Goal: Task Accomplishment & Management: Manage account settings

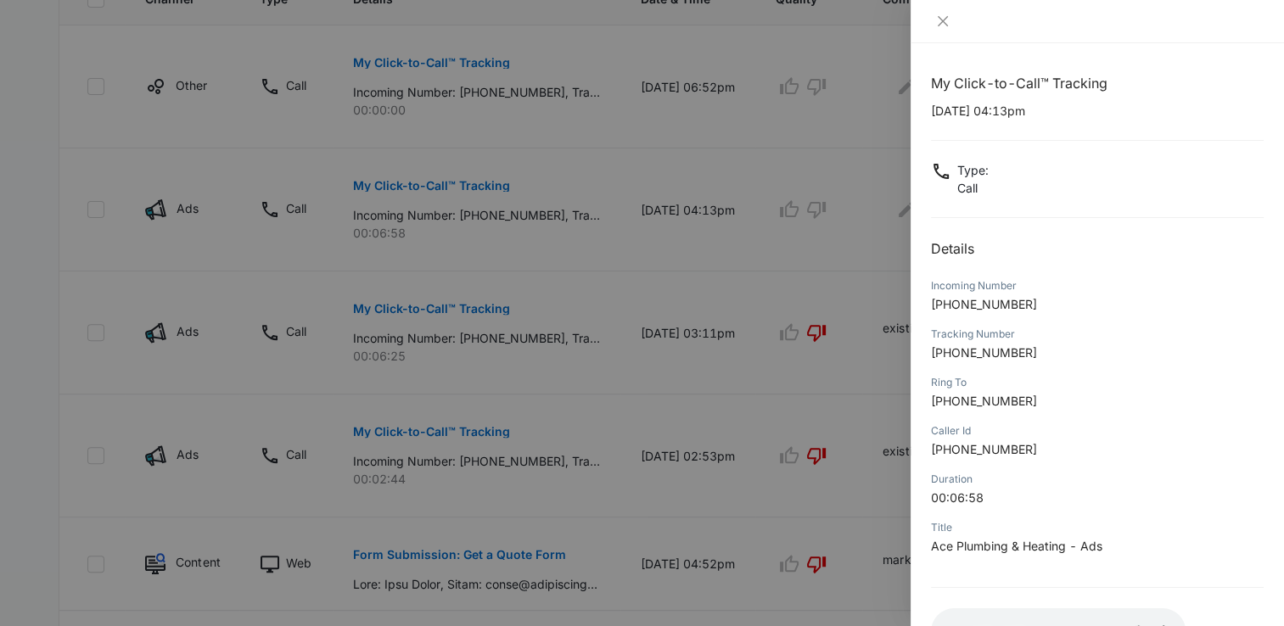
scroll to position [126, 0]
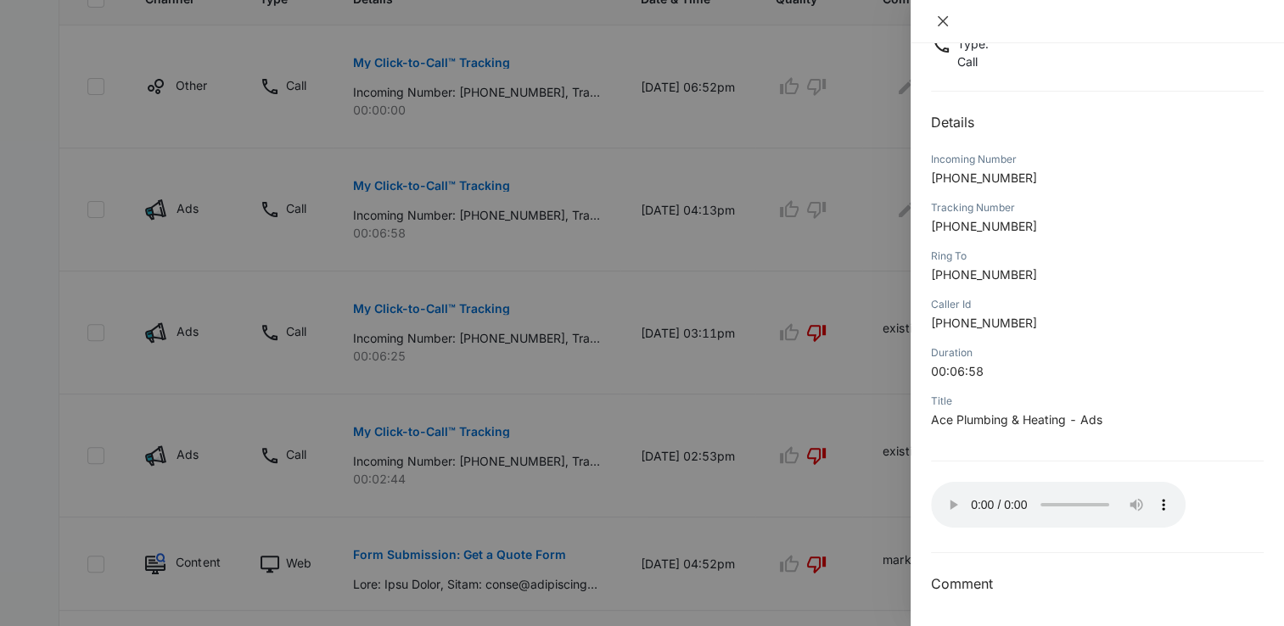
click at [944, 19] on icon "close" at bounding box center [943, 21] width 10 height 10
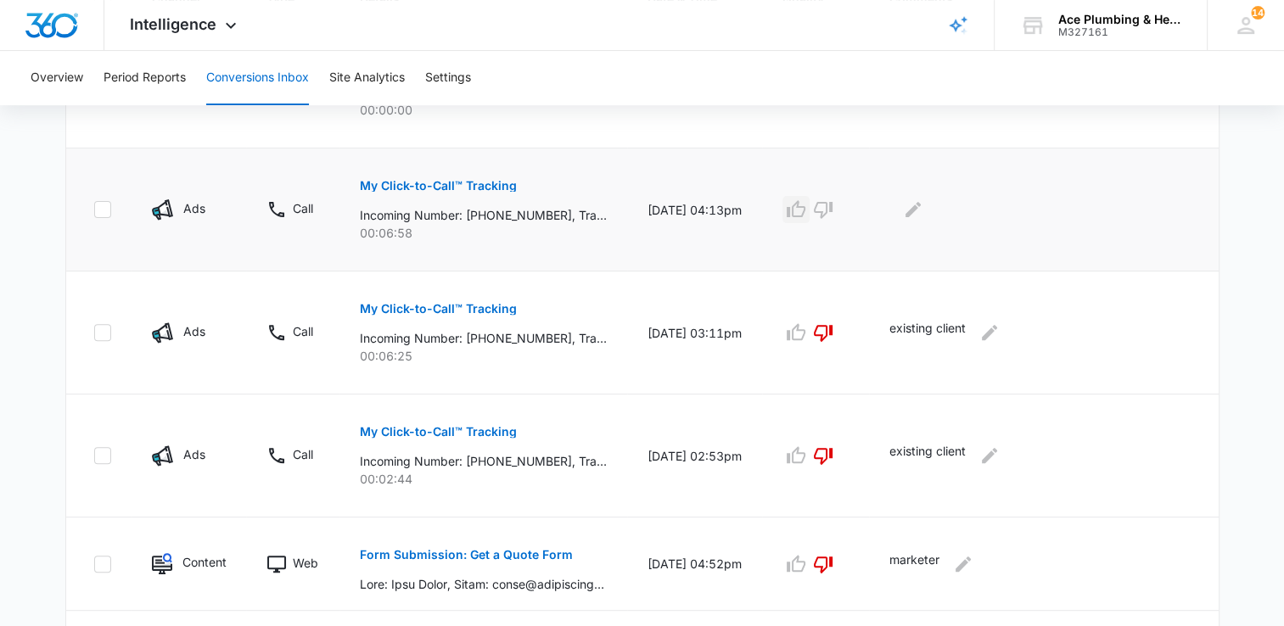
click at [805, 215] on icon "button" at bounding box center [796, 208] width 19 height 17
click at [923, 204] on icon "Edit Comments" at bounding box center [913, 209] width 20 height 20
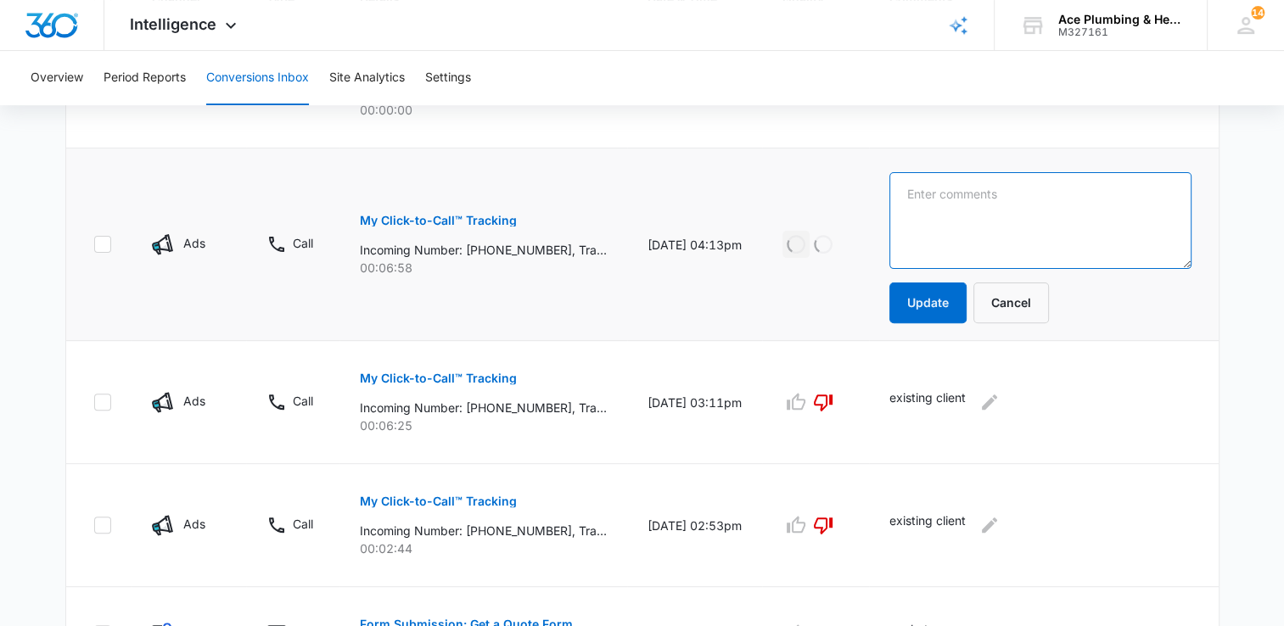
click at [956, 219] on textarea at bounding box center [1040, 220] width 302 height 97
click at [1084, 192] on textarea "referred by neighbor, saw" at bounding box center [1040, 220] width 302 height 97
type textarea "referred by neighbor, saw our lawn sign. customer's toilet is leaking, ceiling …"
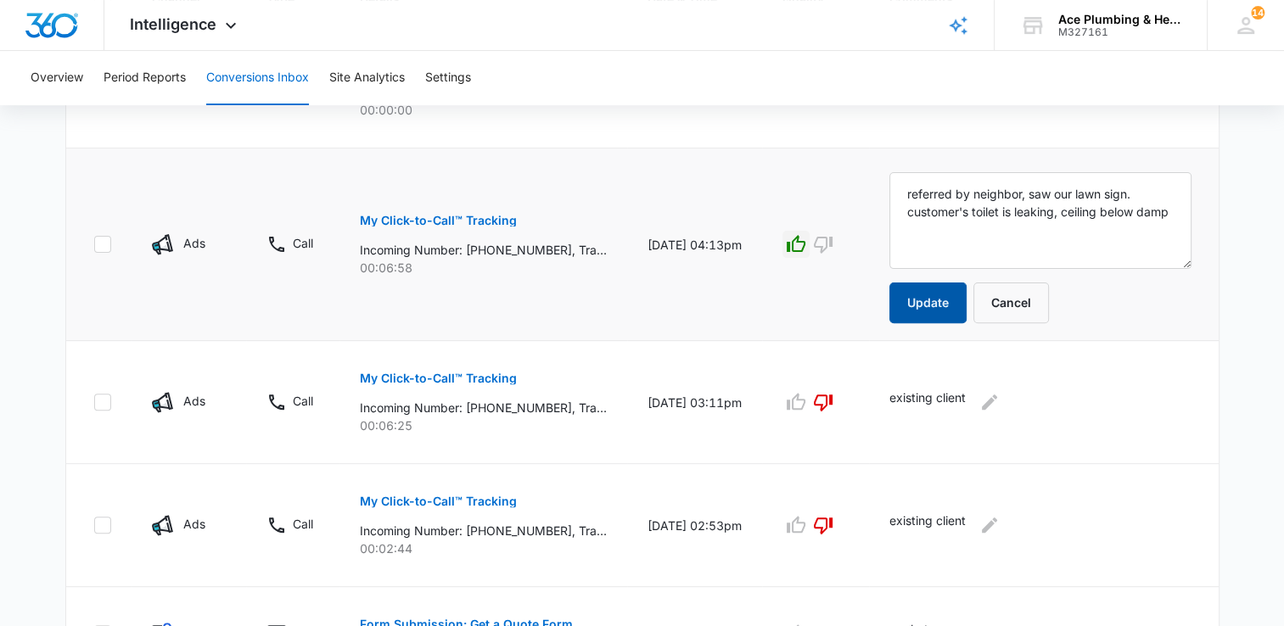
click at [935, 296] on button "Update" at bounding box center [927, 303] width 77 height 41
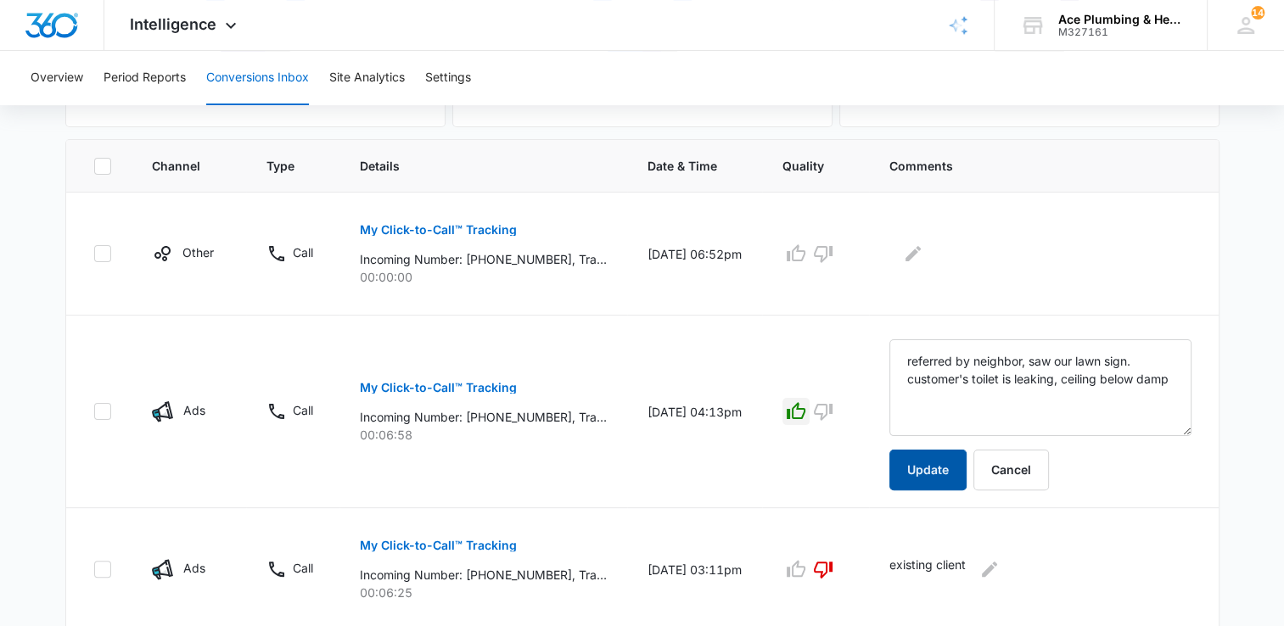
scroll to position [339, 0]
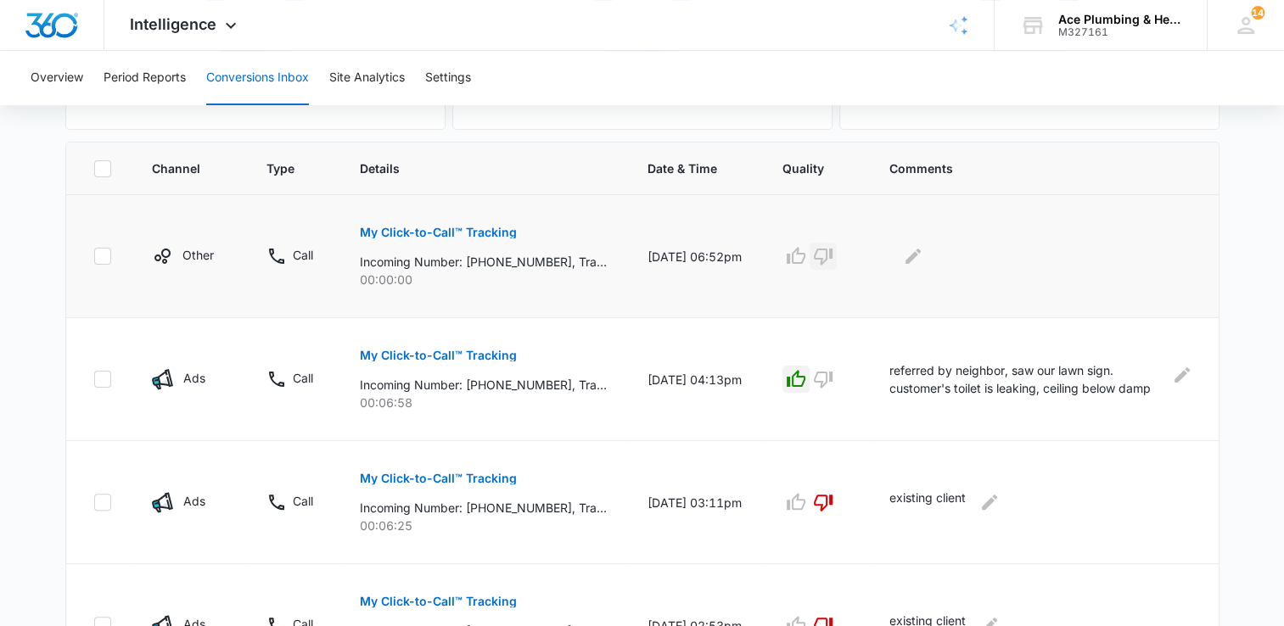
click at [832, 257] on icon "button" at bounding box center [823, 257] width 19 height 17
click at [923, 254] on icon "Edit Comments" at bounding box center [913, 256] width 20 height 20
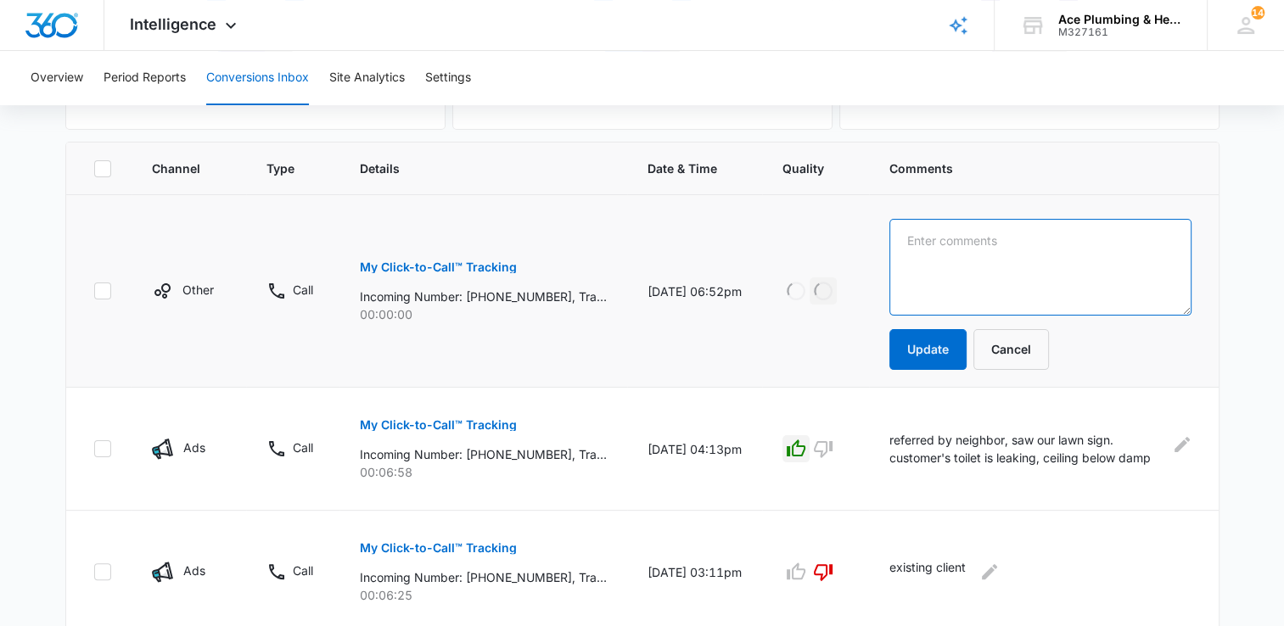
click at [961, 246] on textarea at bounding box center [1040, 267] width 302 height 97
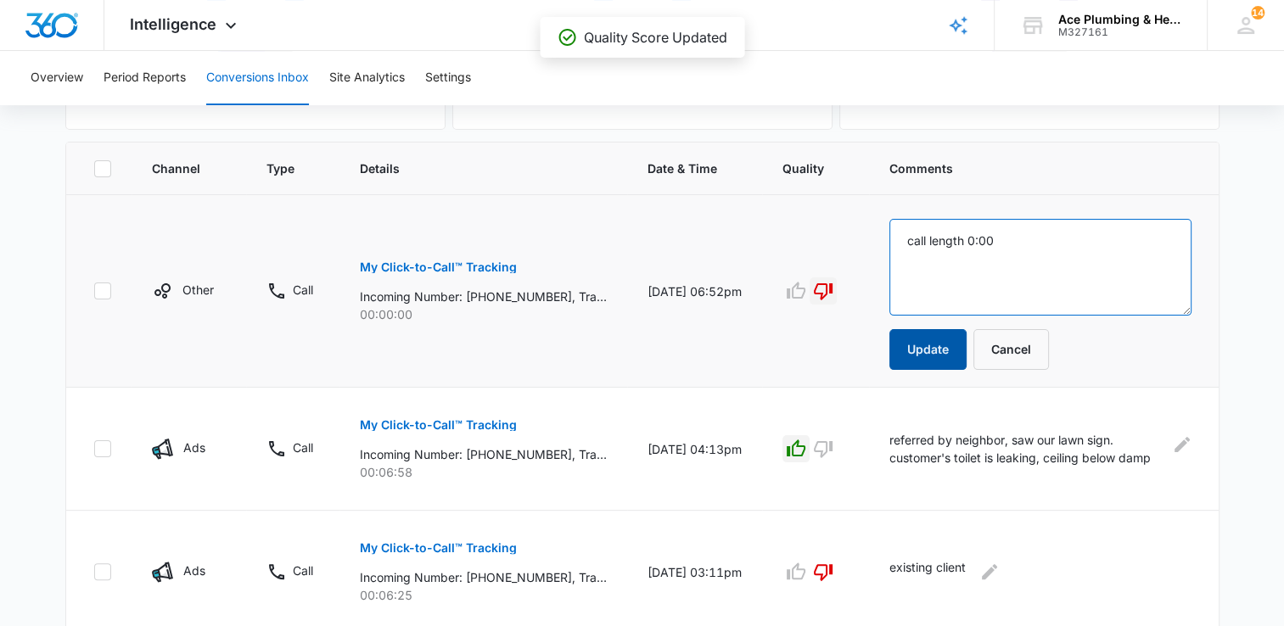
type textarea "call length 0:00"
click at [950, 357] on button "Update" at bounding box center [927, 349] width 77 height 41
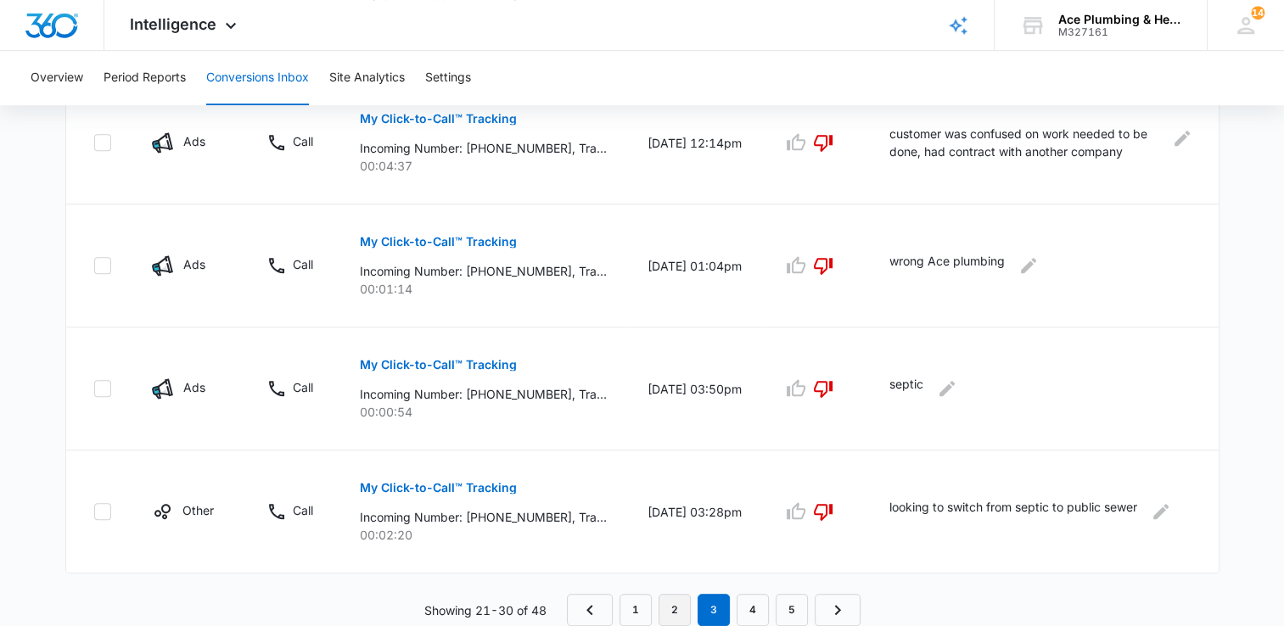
scroll to position [1158, 0]
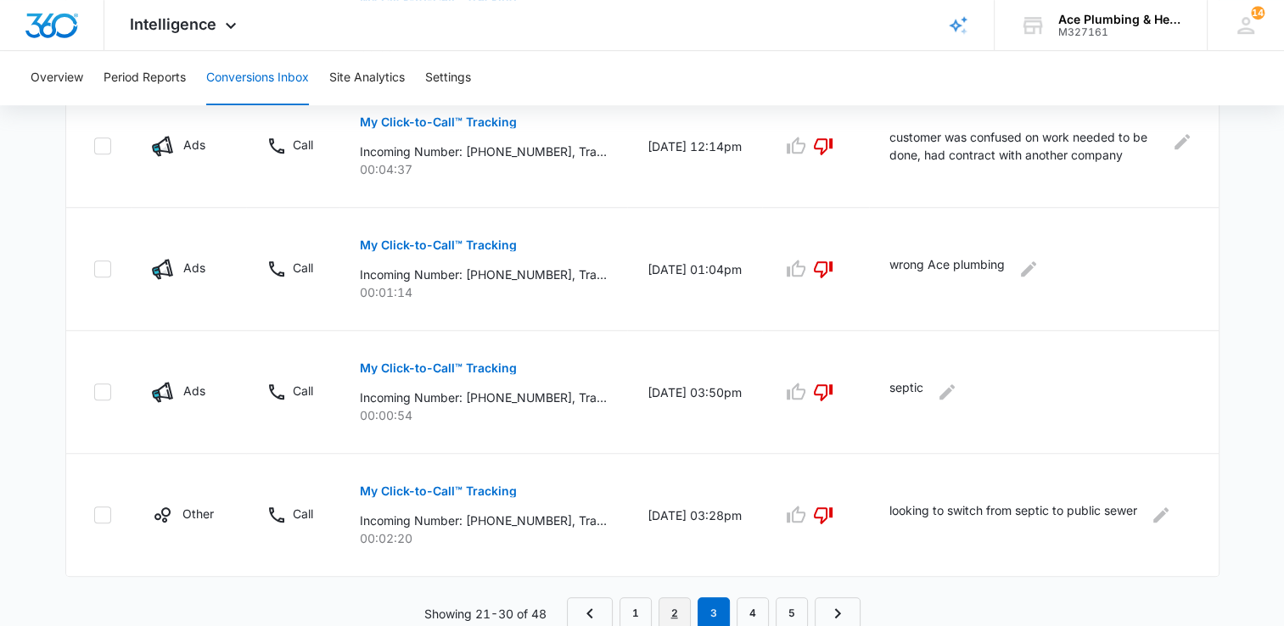
click at [678, 608] on link "2" at bounding box center [674, 613] width 32 height 32
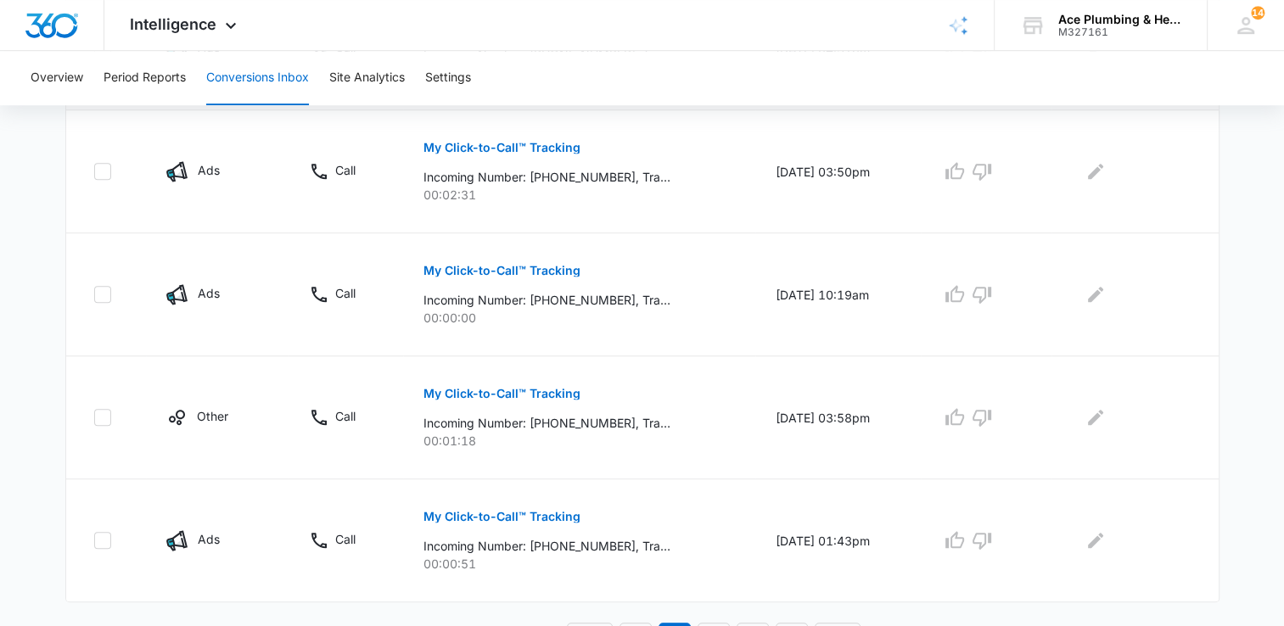
scroll to position [1129, 0]
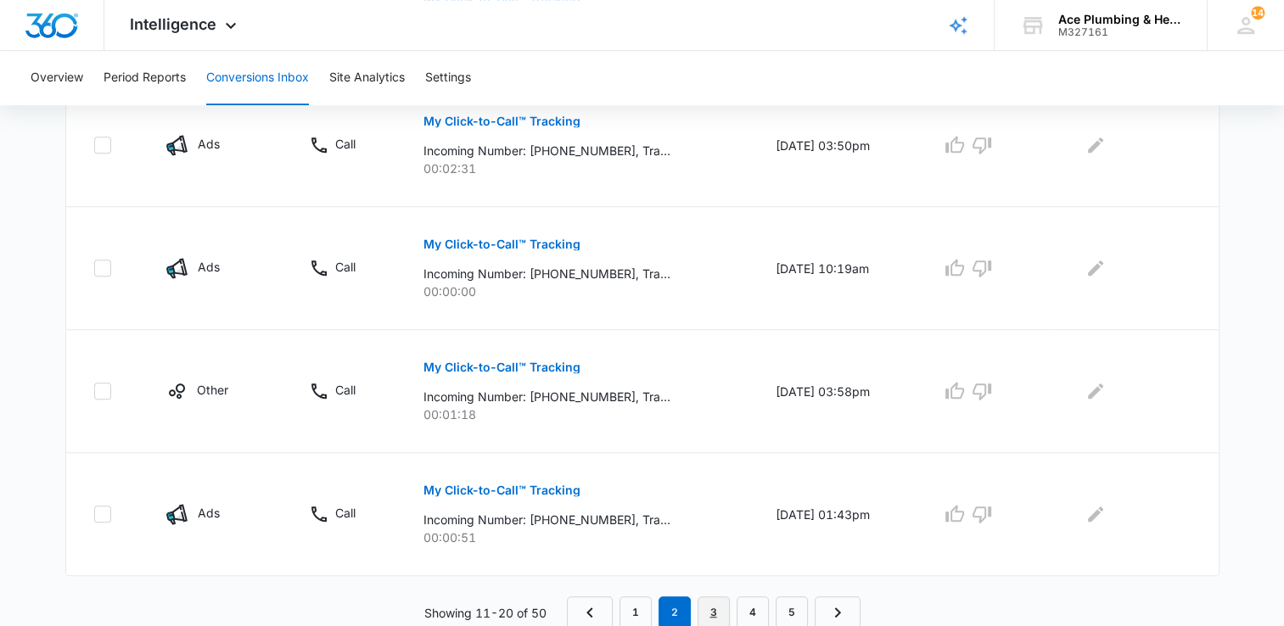
click at [710, 606] on link "3" at bounding box center [713, 613] width 32 height 32
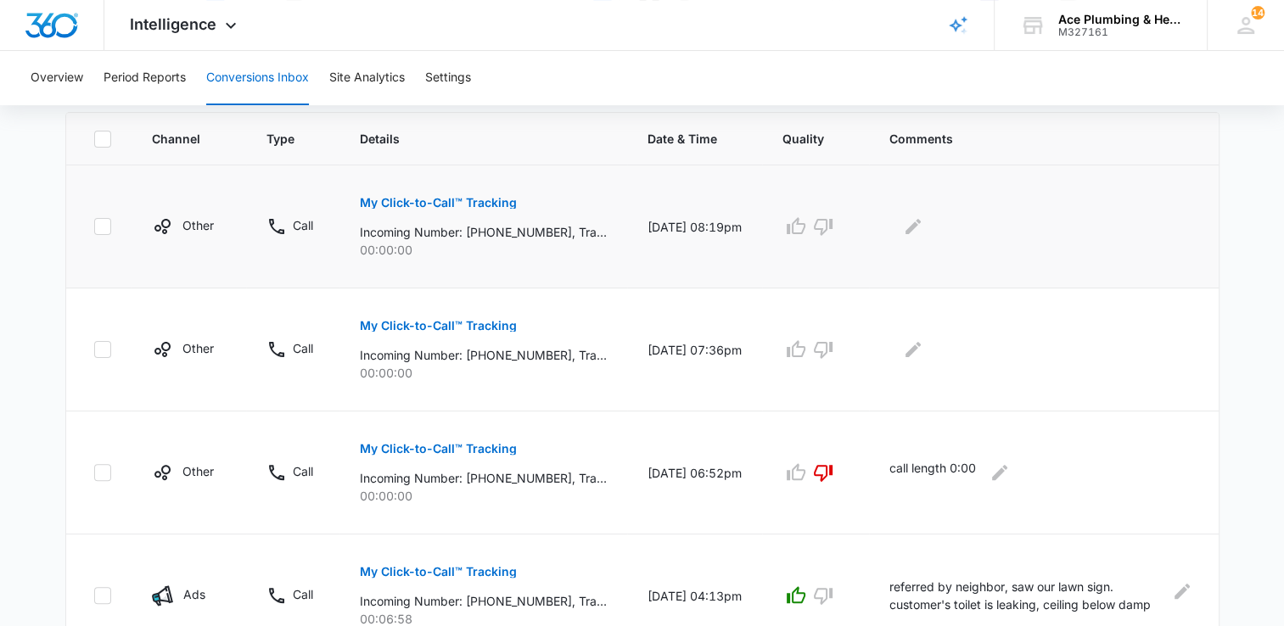
scroll to position [509, 0]
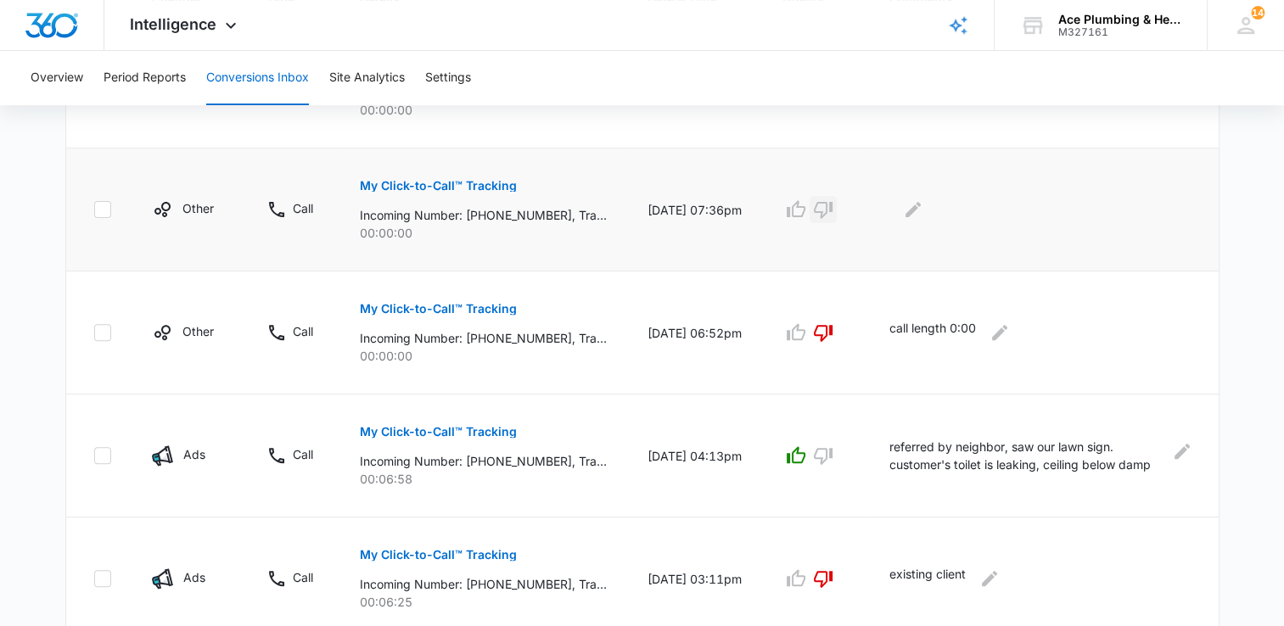
click at [833, 212] on icon "button" at bounding box center [823, 209] width 20 height 20
click at [921, 212] on icon "Edit Comments" at bounding box center [912, 209] width 15 height 15
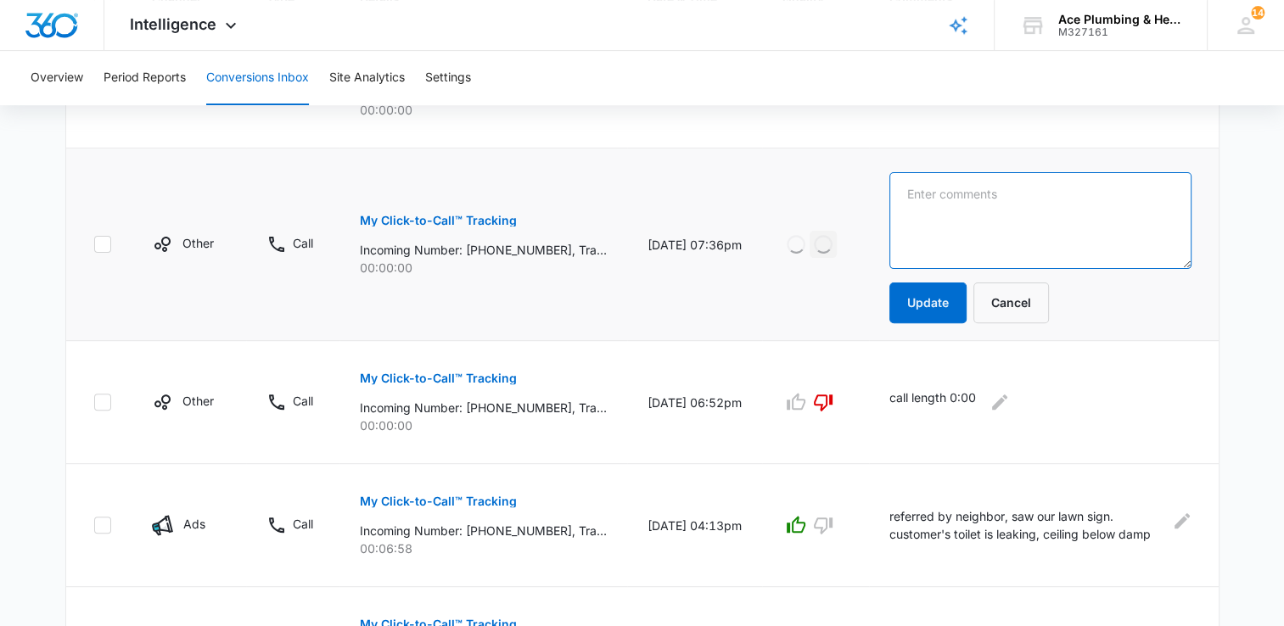
click at [964, 211] on textarea at bounding box center [1040, 220] width 302 height 97
type textarea "call length 0:00"
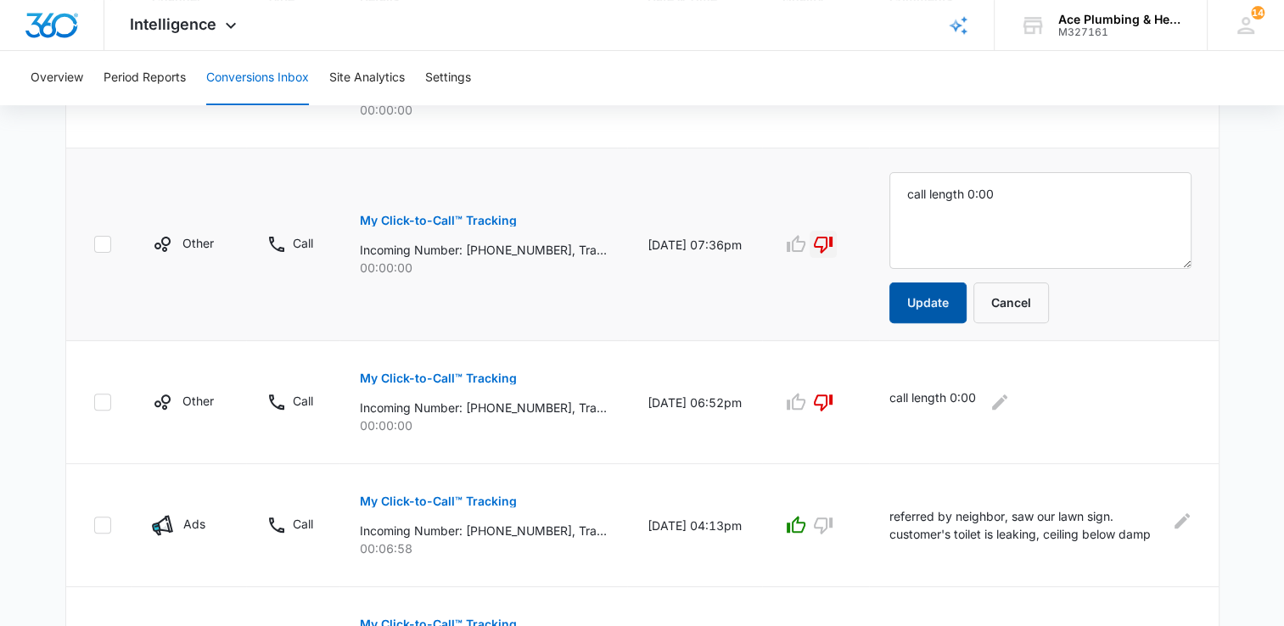
click at [939, 294] on button "Update" at bounding box center [927, 303] width 77 height 41
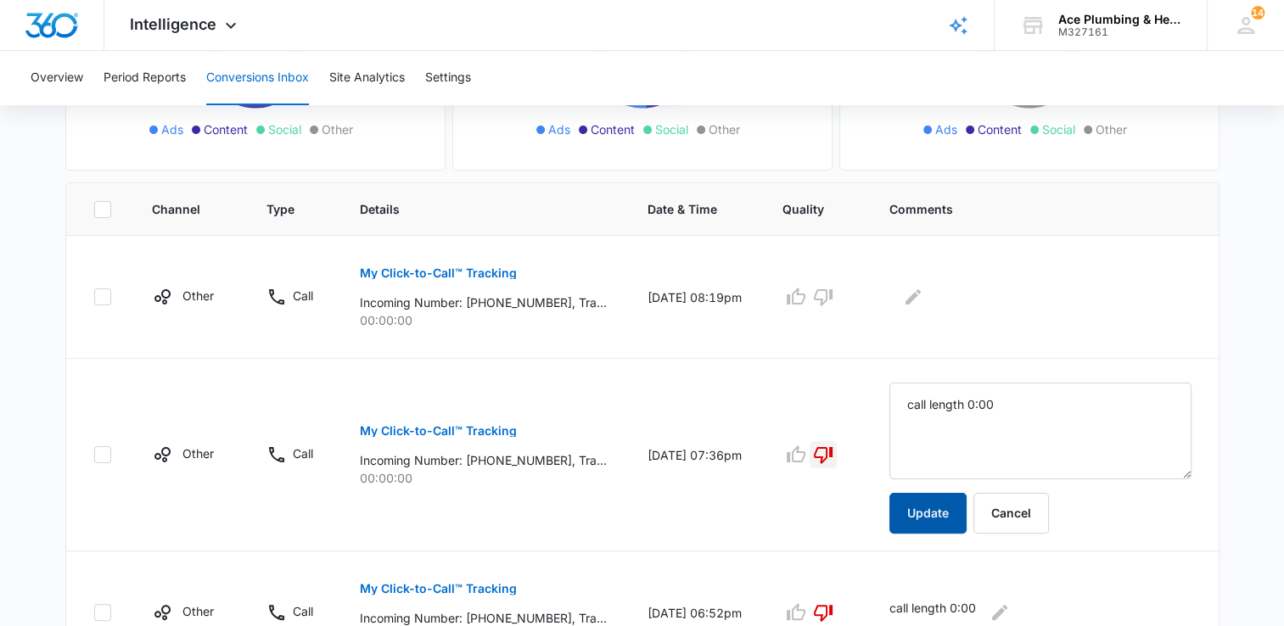
scroll to position [255, 0]
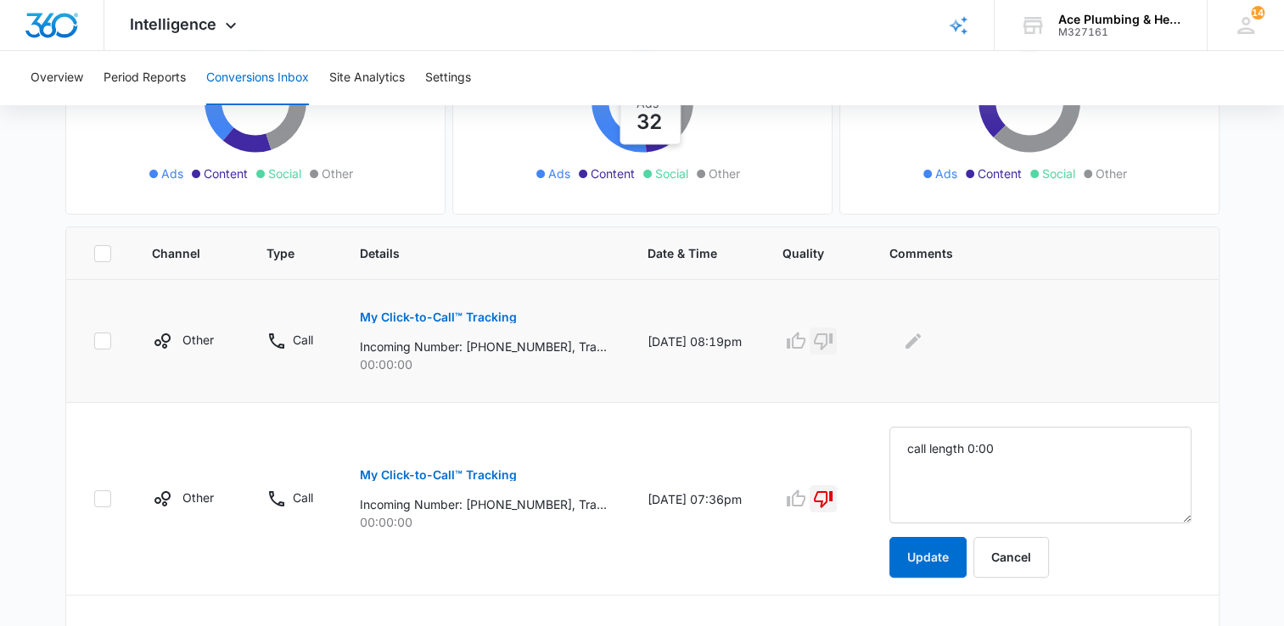
click at [832, 342] on icon "button" at bounding box center [823, 341] width 19 height 17
click at [923, 345] on icon "Edit Comments" at bounding box center [913, 341] width 20 height 20
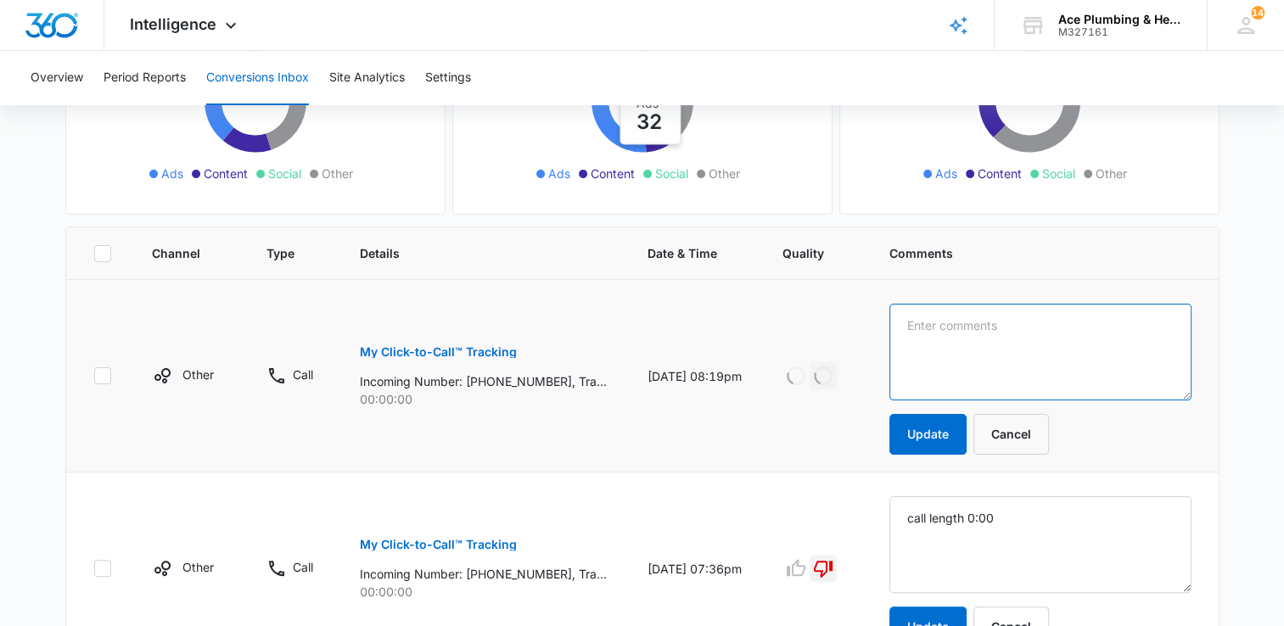
click at [949, 331] on textarea at bounding box center [1040, 352] width 302 height 97
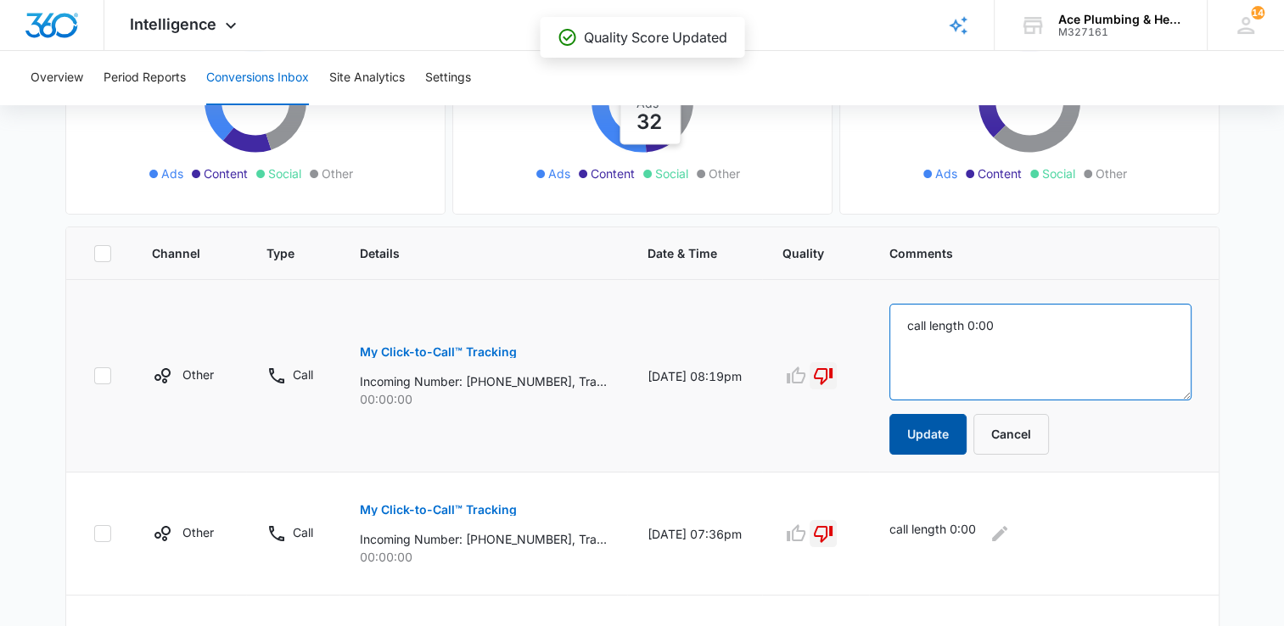
type textarea "call length 0:00"
click at [943, 448] on button "Update" at bounding box center [927, 434] width 77 height 41
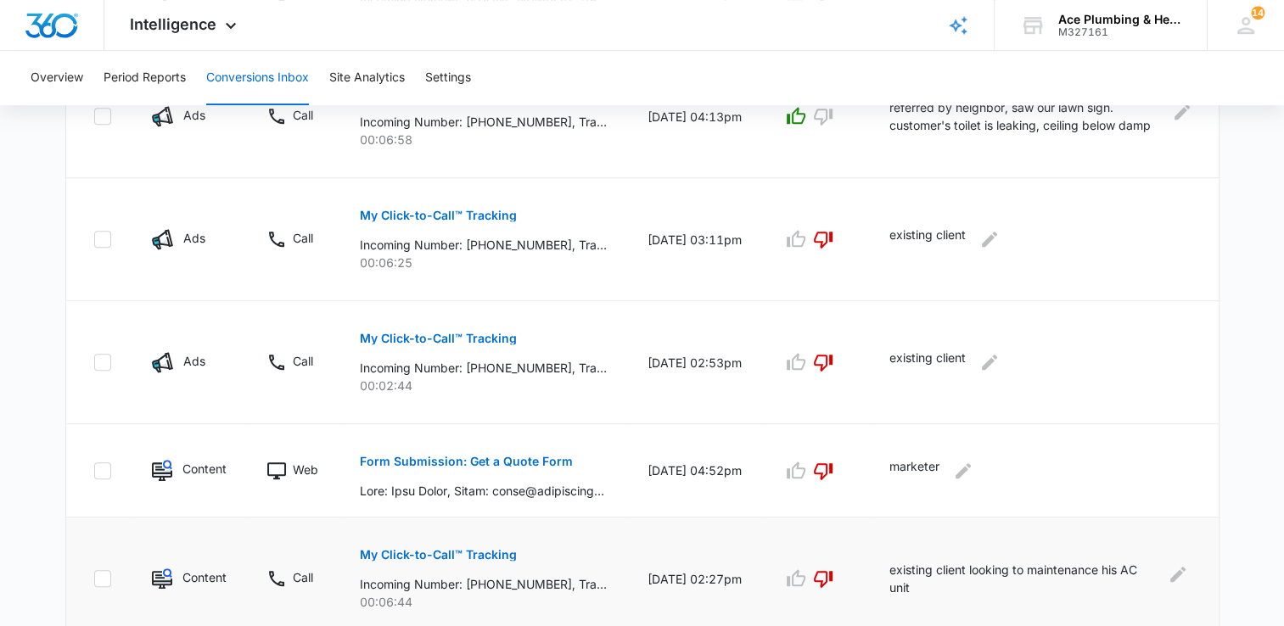
scroll to position [1158, 0]
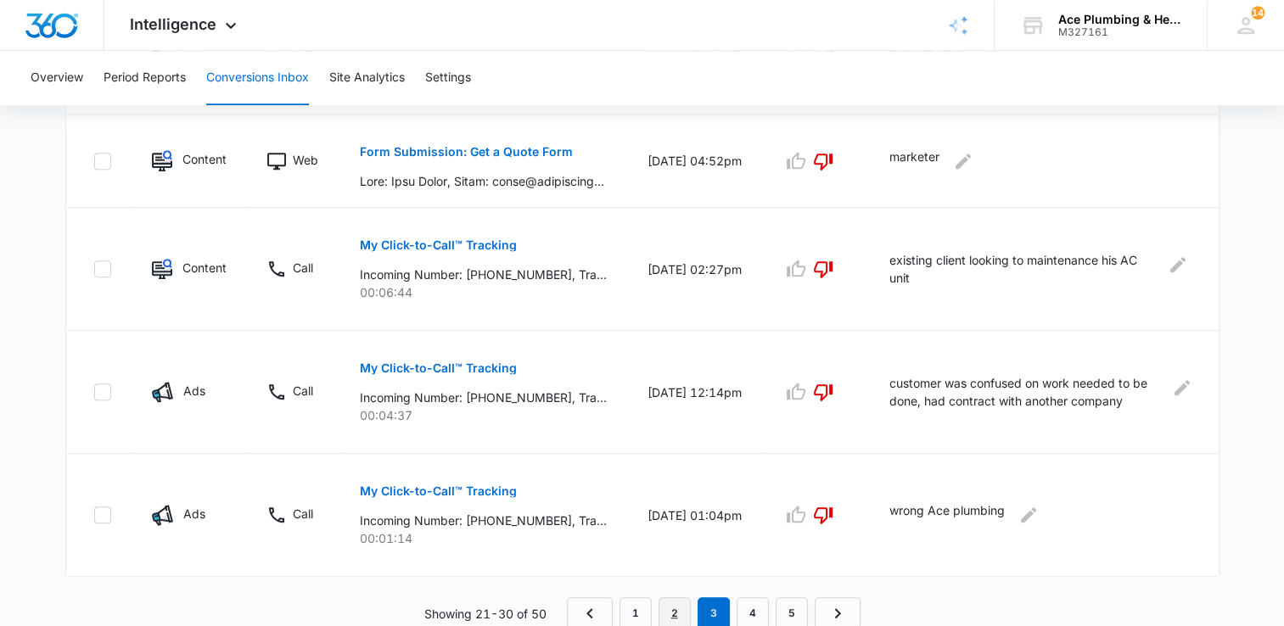
click at [681, 610] on link "2" at bounding box center [674, 613] width 32 height 32
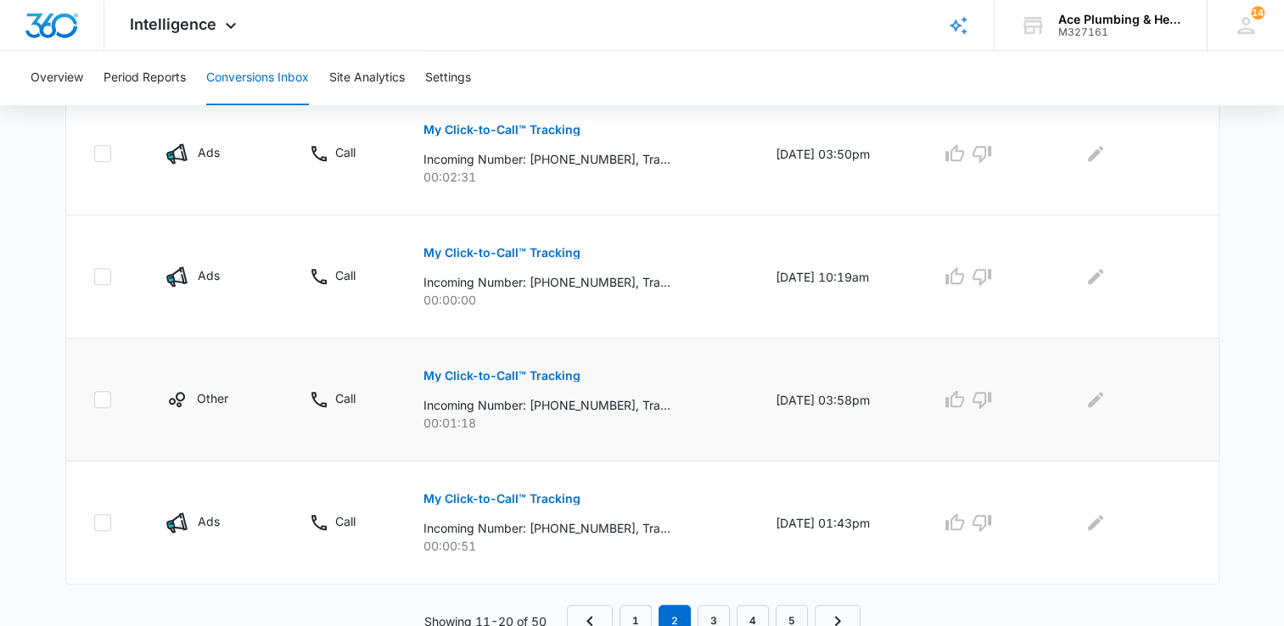
scroll to position [1129, 0]
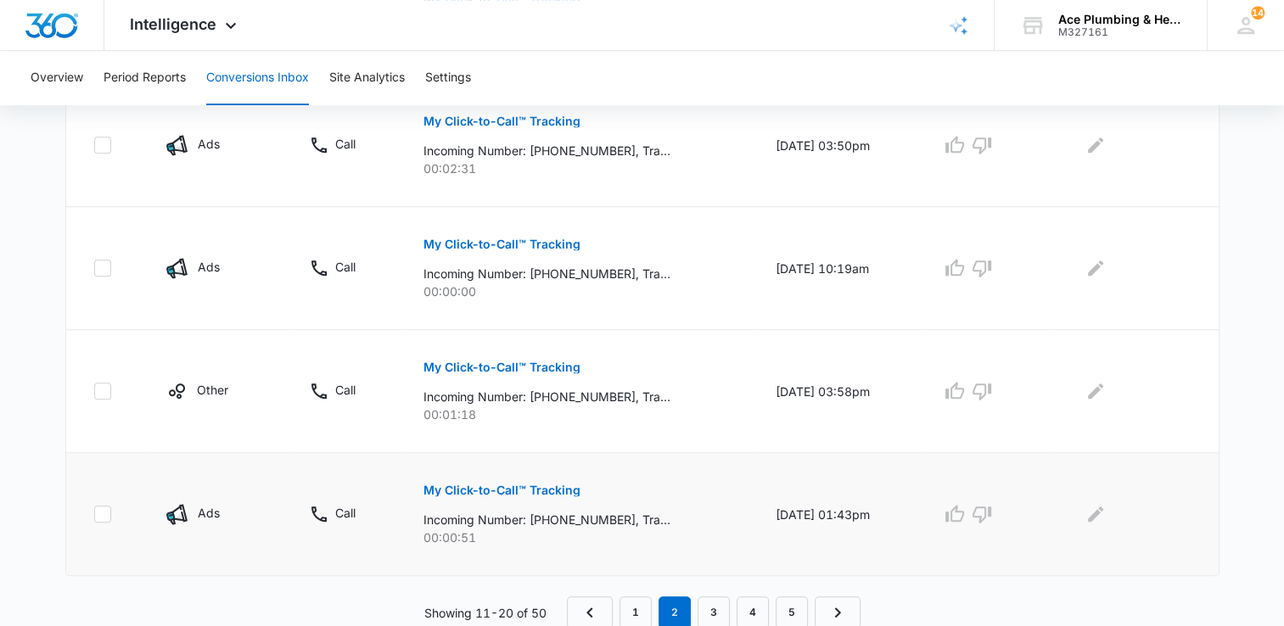
click at [493, 489] on p "My Click-to-Call™ Tracking" at bounding box center [501, 491] width 157 height 12
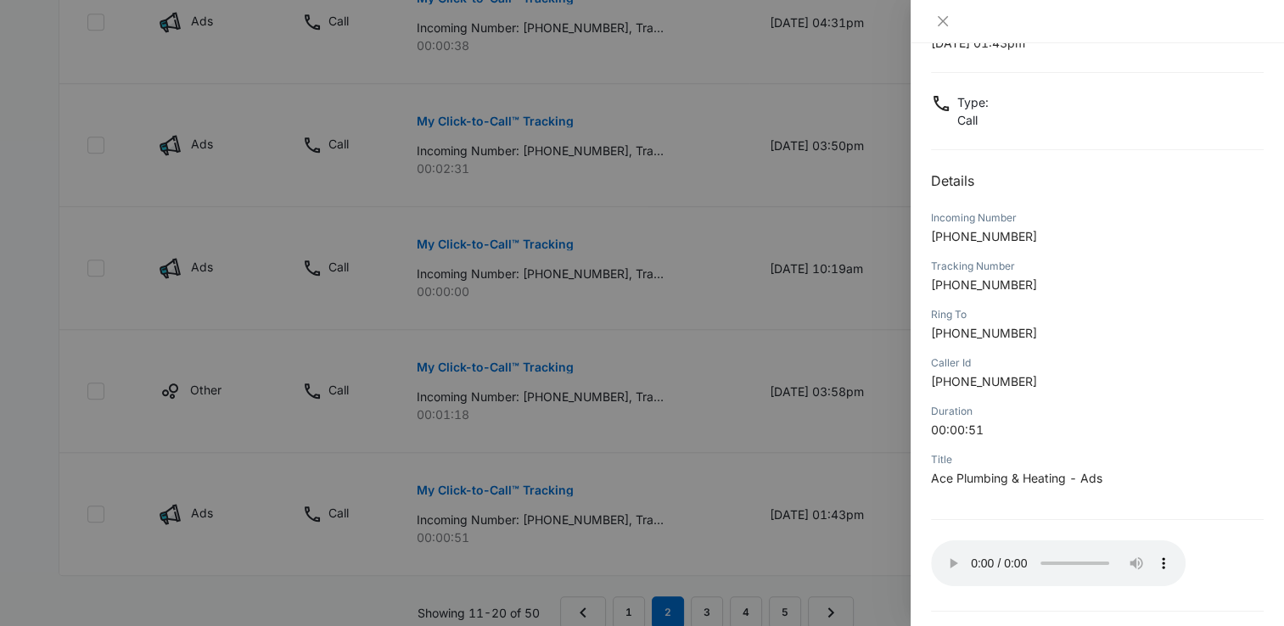
scroll to position [126, 0]
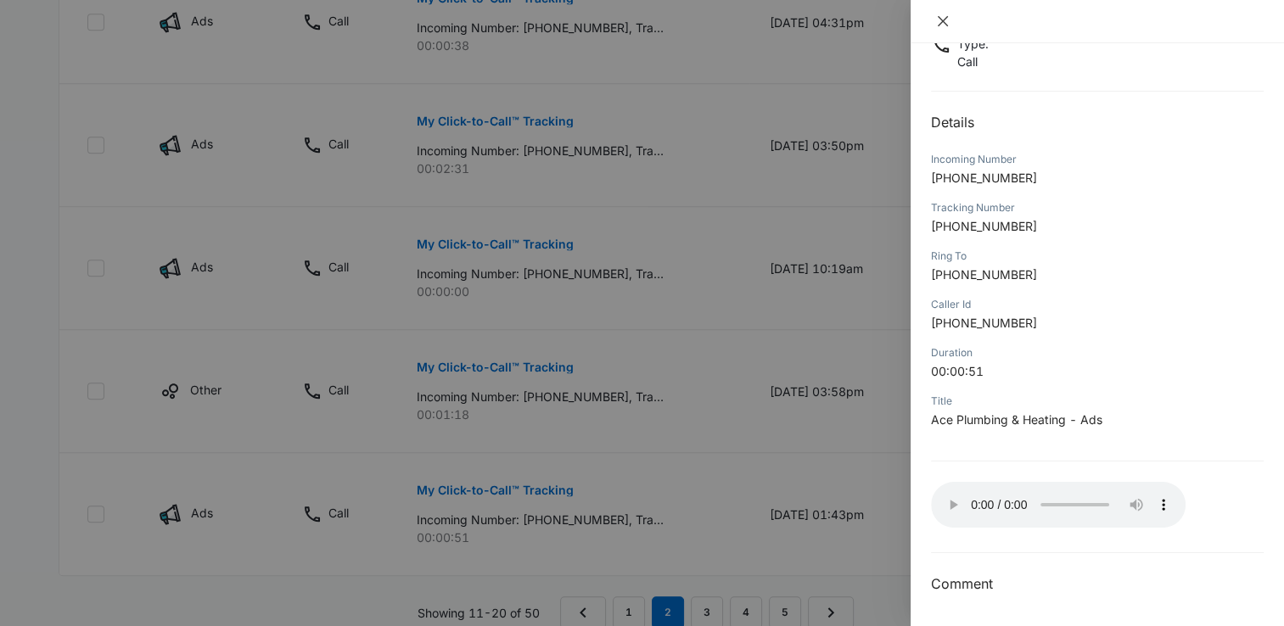
click at [938, 17] on icon "close" at bounding box center [943, 21] width 10 height 10
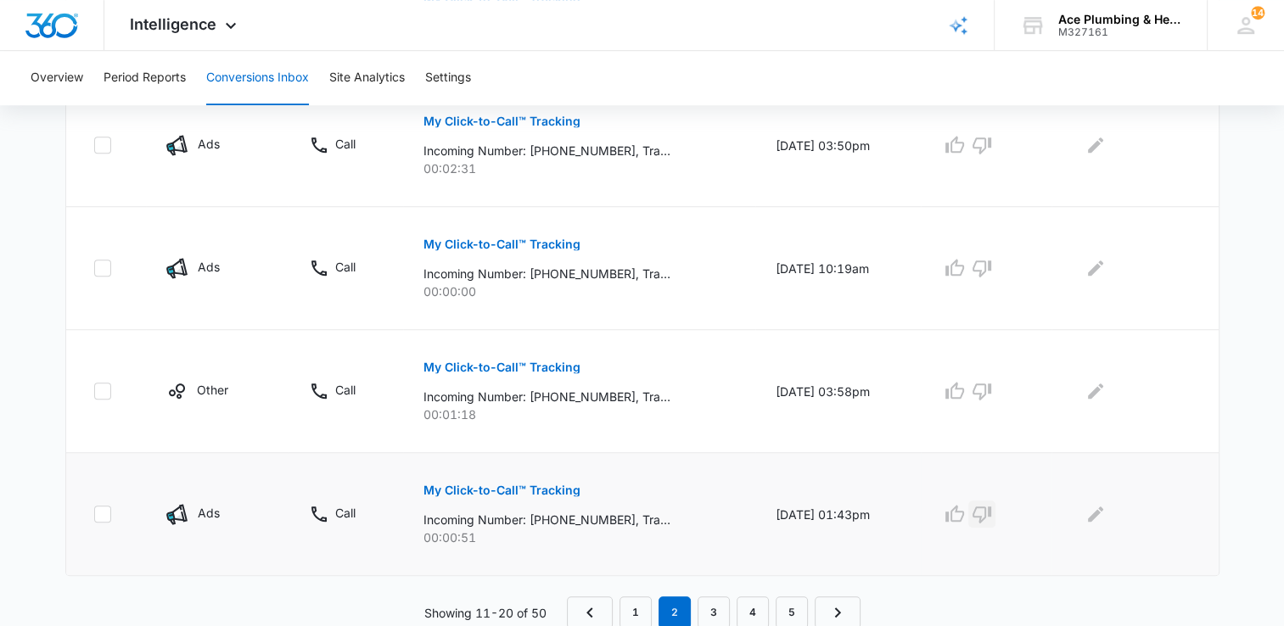
click at [991, 504] on icon "button" at bounding box center [982, 514] width 20 height 20
click at [1105, 515] on icon "Edit Comments" at bounding box center [1095, 514] width 20 height 20
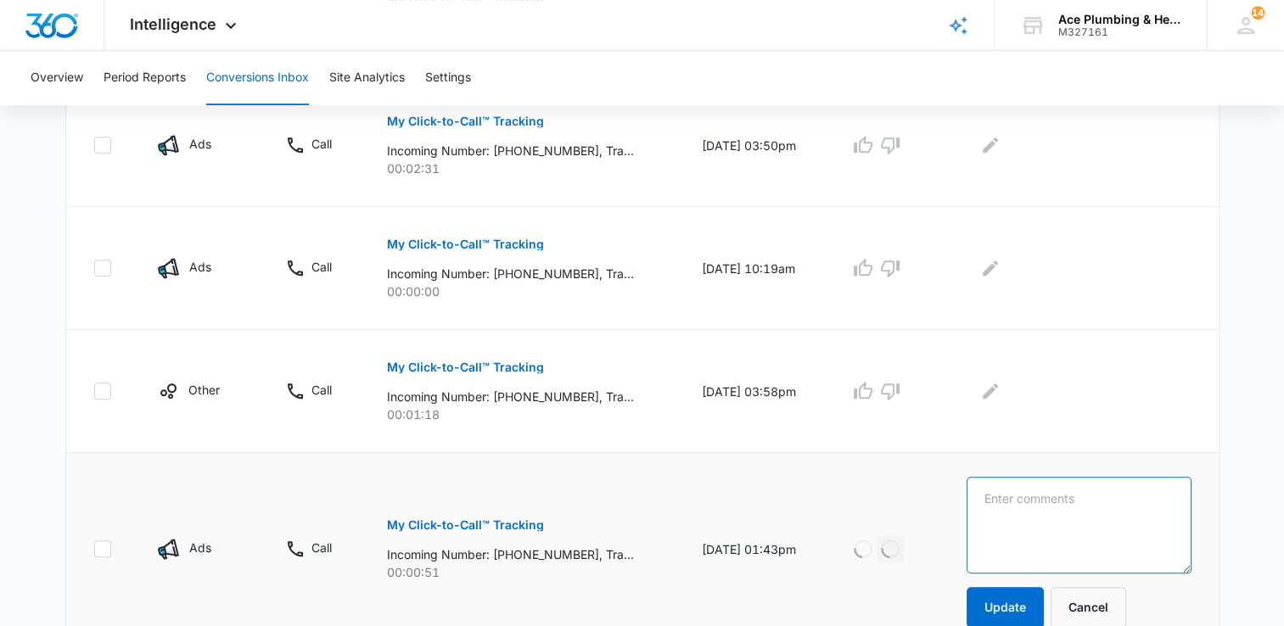
click at [1088, 517] on textarea at bounding box center [1078, 525] width 225 height 97
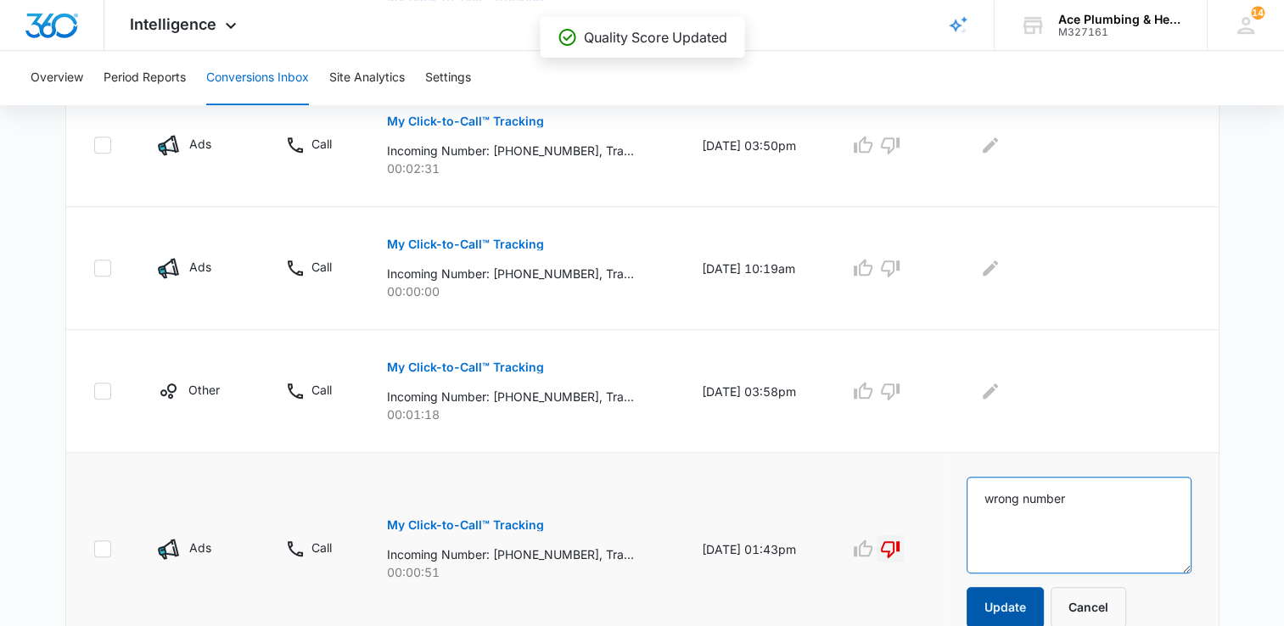
type textarea "wrong number"
click at [1036, 608] on button "Update" at bounding box center [1004, 607] width 77 height 41
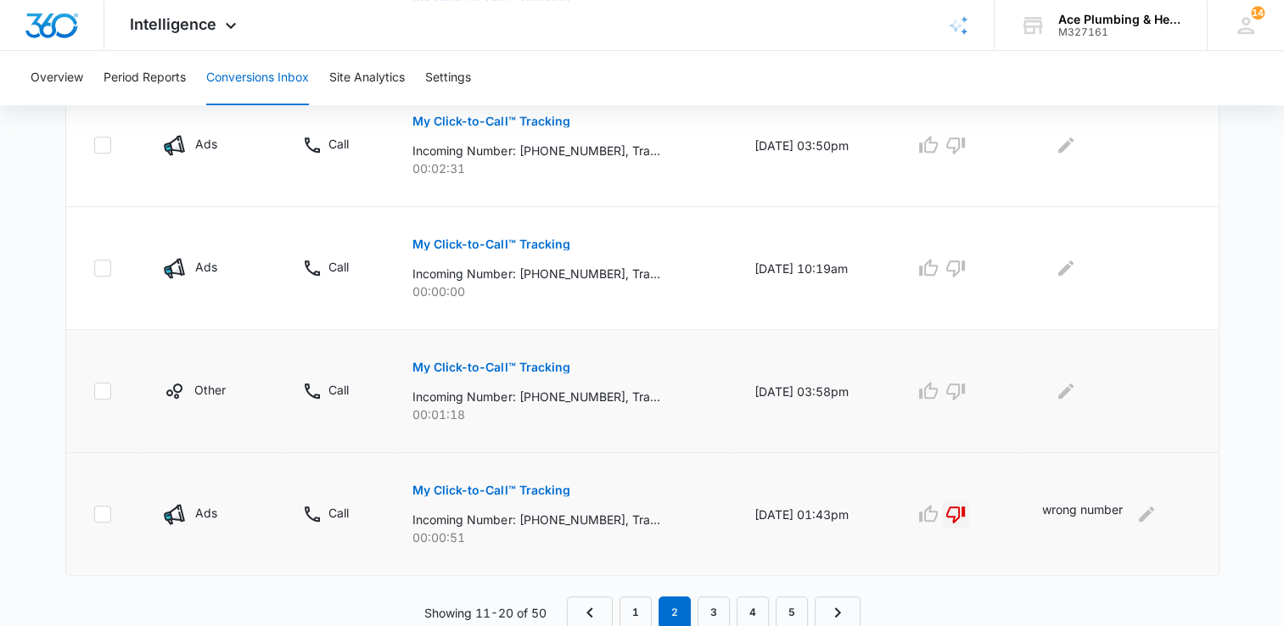
click at [492, 362] on p "My Click-to-Call™ Tracking" at bounding box center [490, 367] width 157 height 12
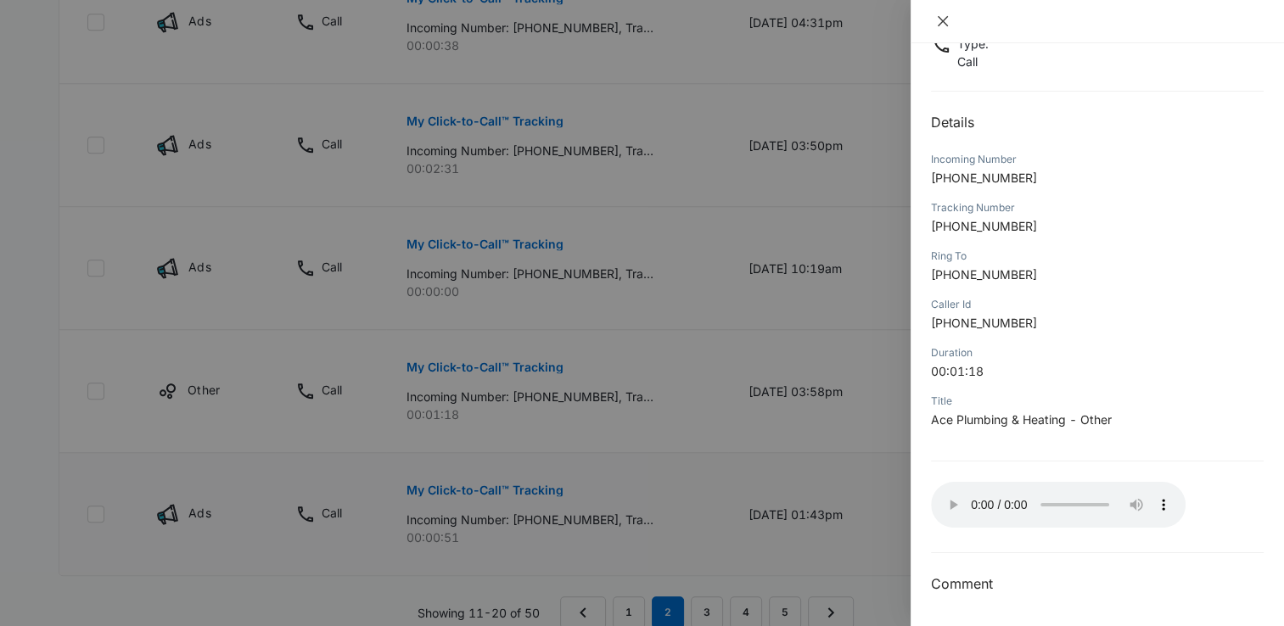
click at [948, 14] on icon "close" at bounding box center [943, 21] width 14 height 14
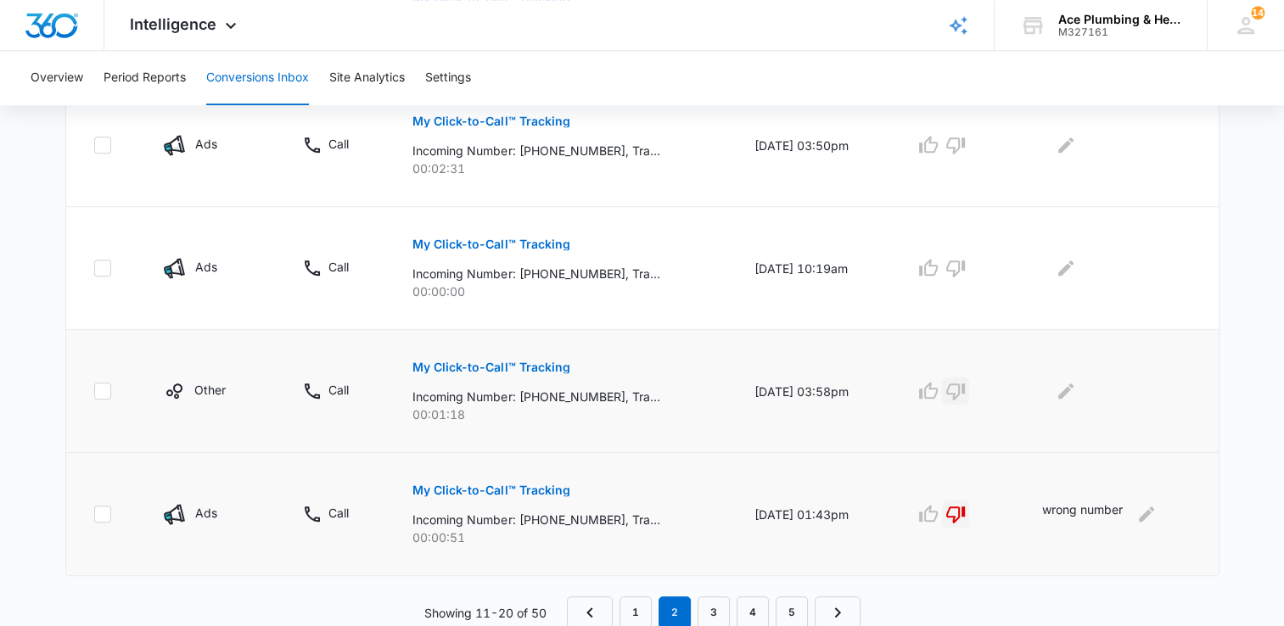
drag, startPoint x: 964, startPoint y: 384, endPoint x: 974, endPoint y: 385, distance: 10.2
click at [965, 385] on icon "button" at bounding box center [955, 391] width 20 height 20
click at [1068, 389] on icon "Edit Comments" at bounding box center [1065, 391] width 15 height 15
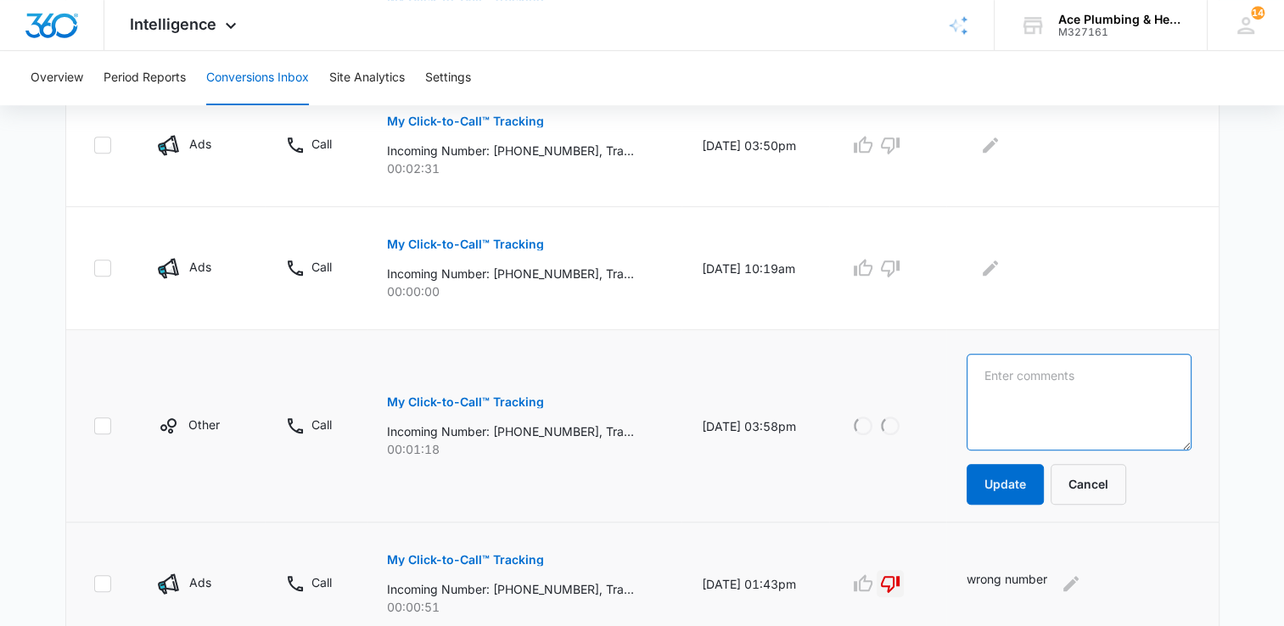
click at [1032, 368] on textarea at bounding box center [1078, 402] width 225 height 97
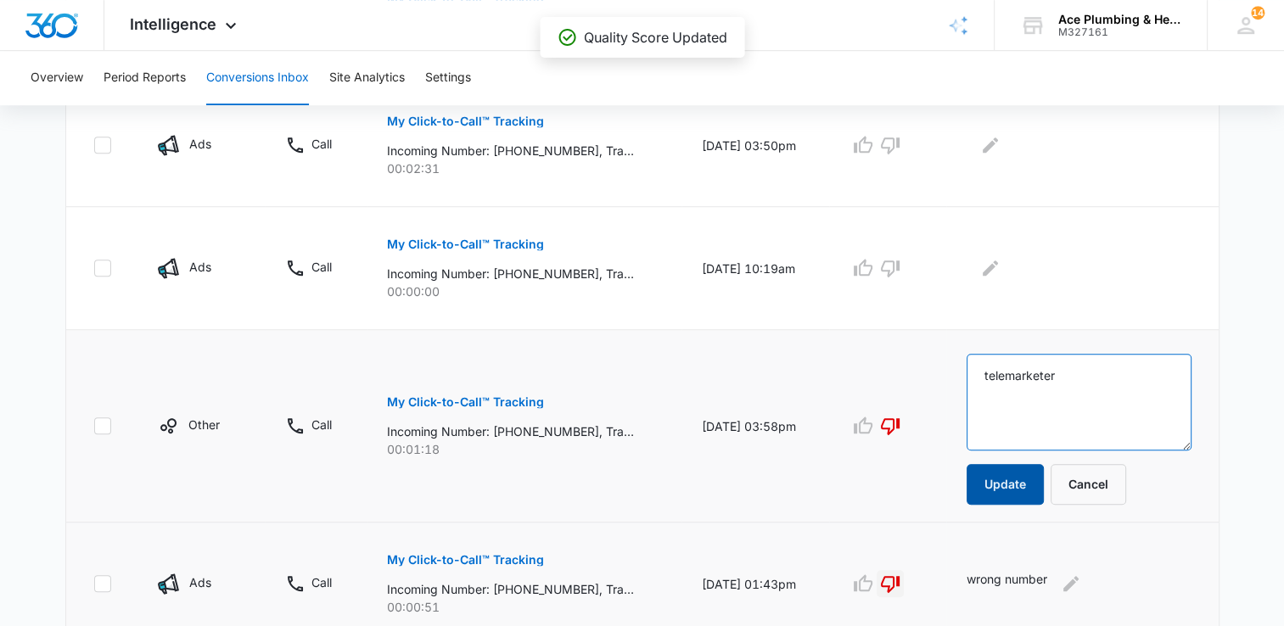
type textarea "telemarketer"
click at [1031, 478] on button "Update" at bounding box center [1004, 484] width 77 height 41
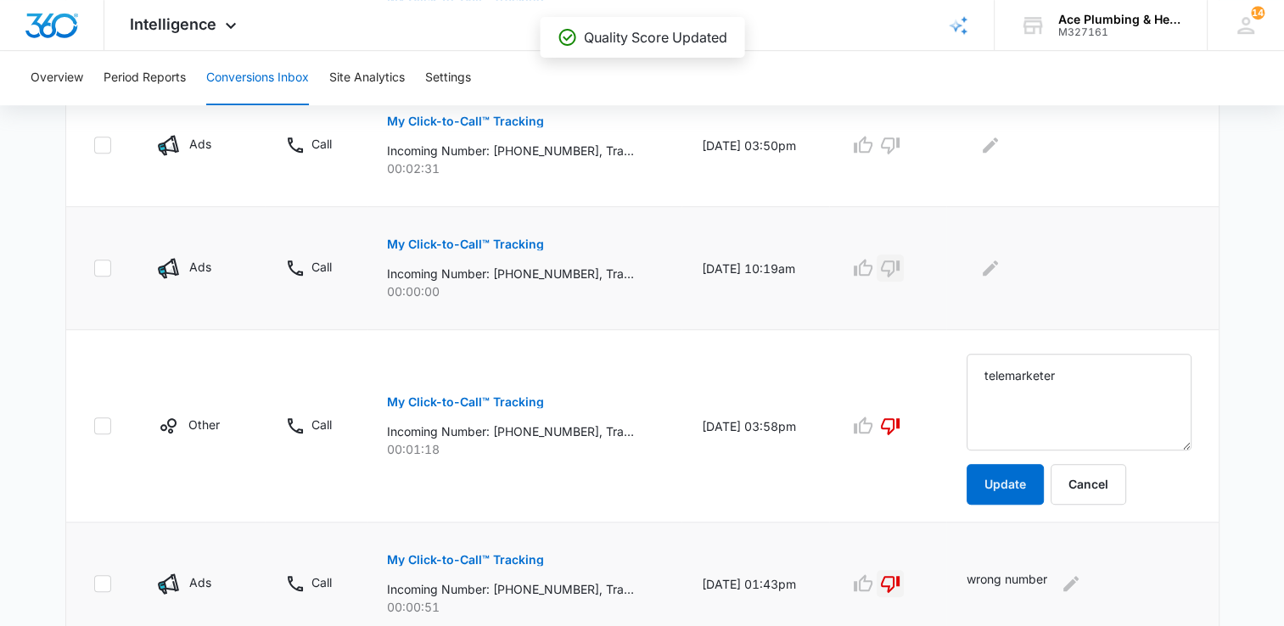
click at [899, 266] on icon "button" at bounding box center [890, 268] width 19 height 17
click at [998, 266] on icon "Edit Comments" at bounding box center [990, 267] width 15 height 15
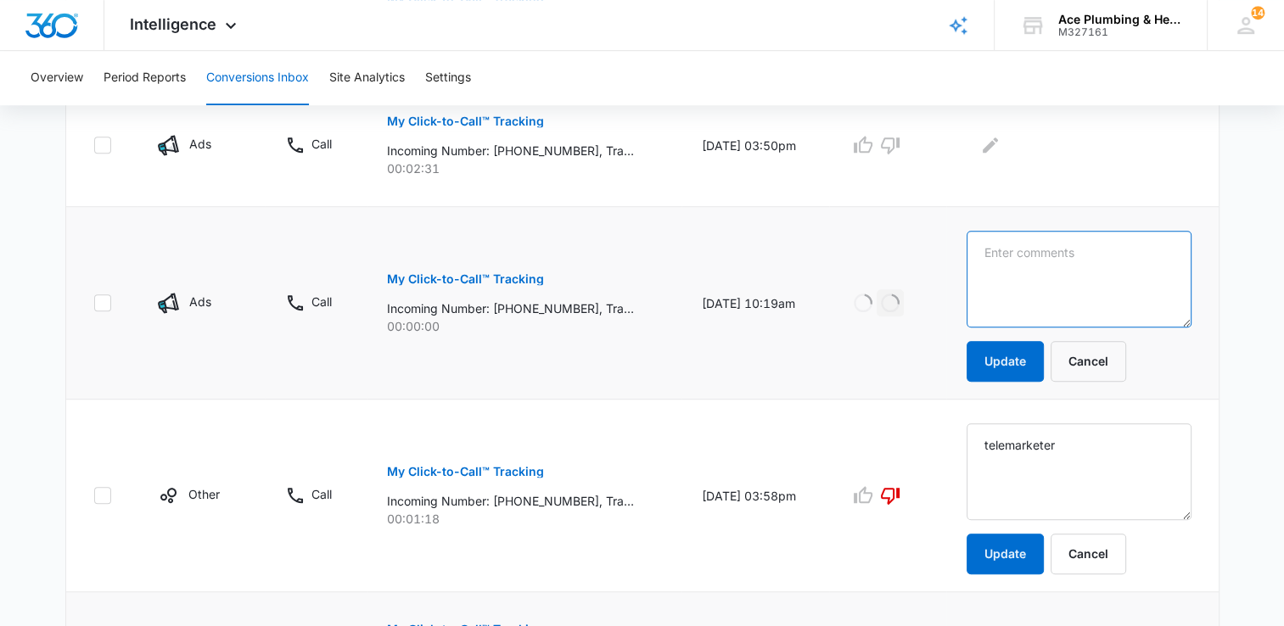
click at [1013, 266] on textarea at bounding box center [1078, 279] width 225 height 97
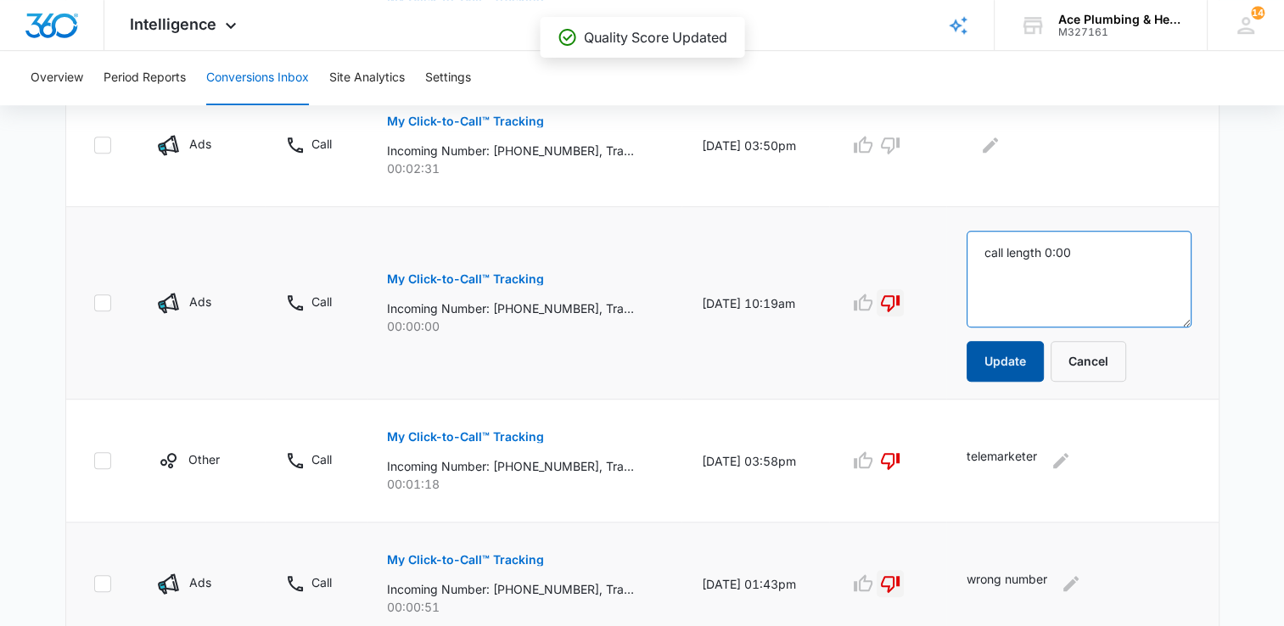
type textarea "call length 0:00"
click at [1042, 365] on button "Update" at bounding box center [1004, 361] width 77 height 41
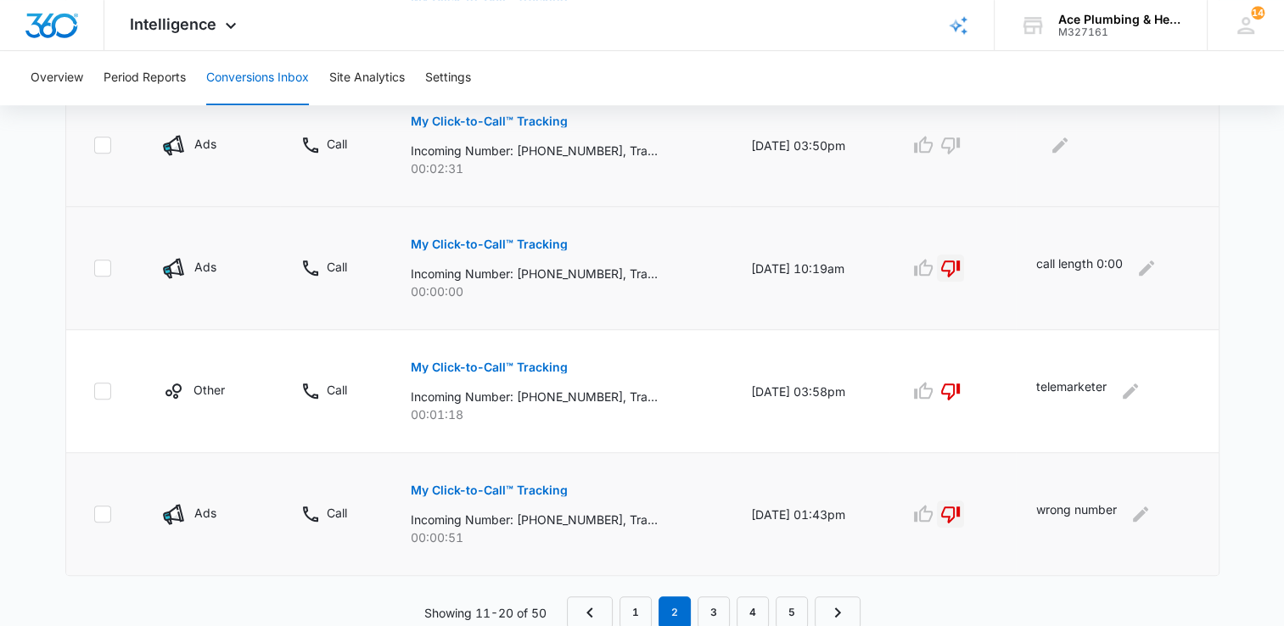
click at [507, 119] on p "My Click-to-Call™ Tracking" at bounding box center [489, 121] width 157 height 12
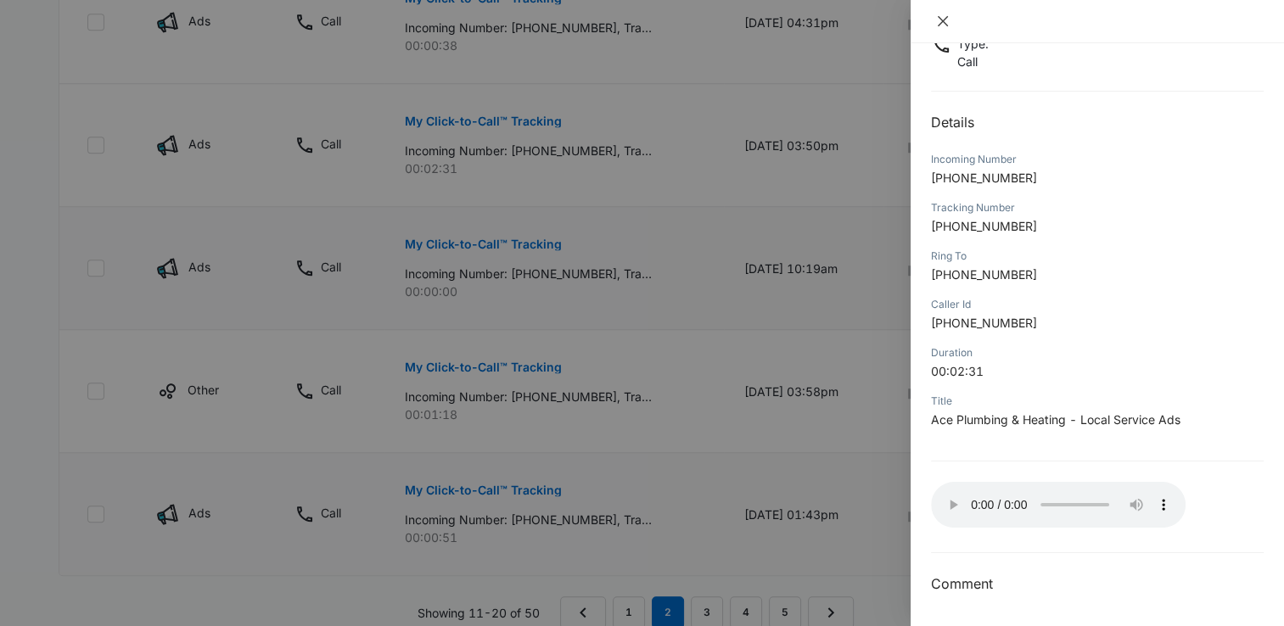
click at [944, 17] on icon "close" at bounding box center [943, 21] width 14 height 14
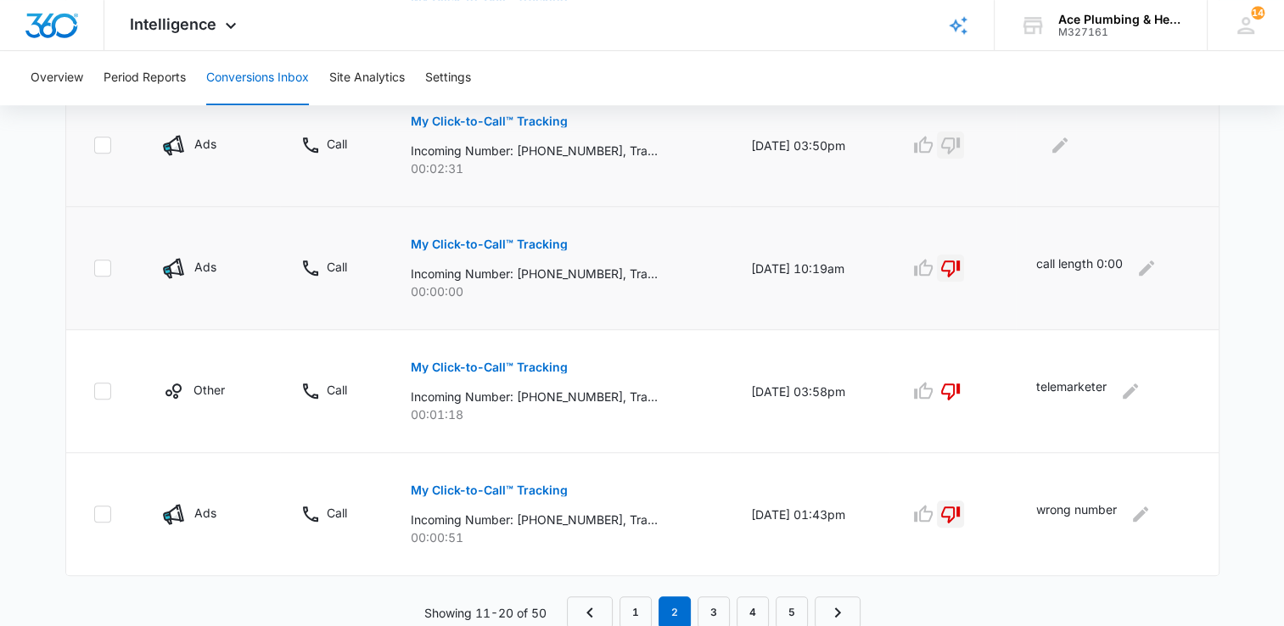
click at [961, 148] on icon "button" at bounding box center [950, 145] width 20 height 20
click at [1060, 148] on icon "Edit Comments" at bounding box center [1059, 144] width 15 height 15
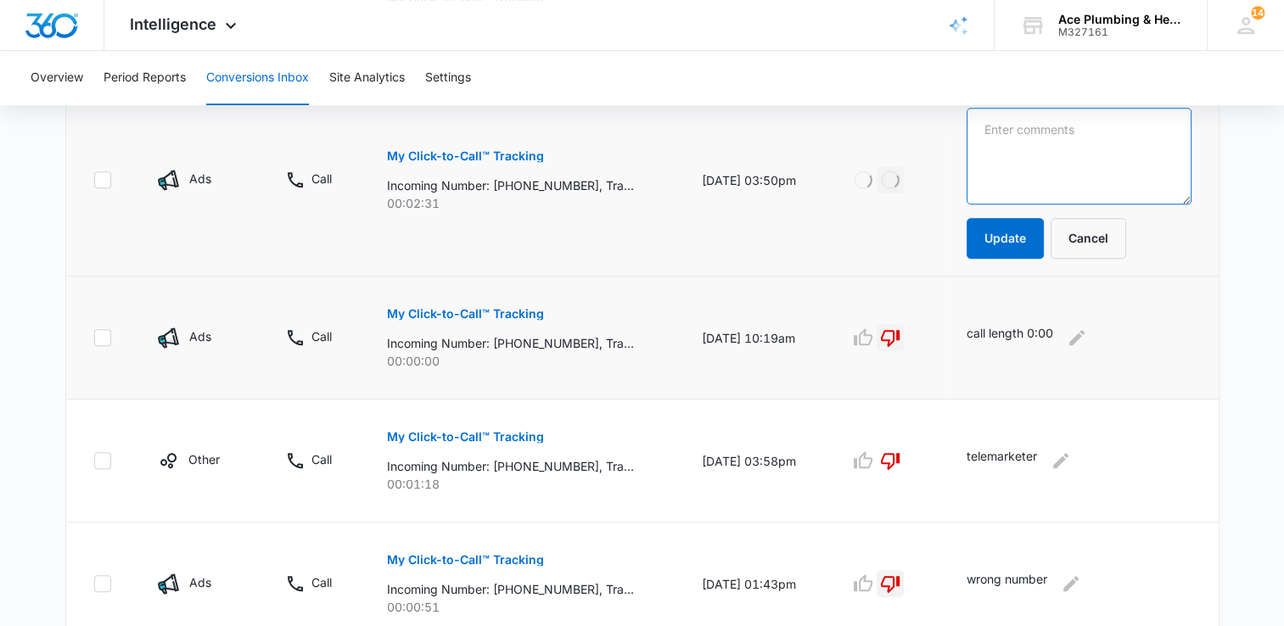
click at [1060, 148] on textarea at bounding box center [1078, 156] width 225 height 97
type textarea "septic"
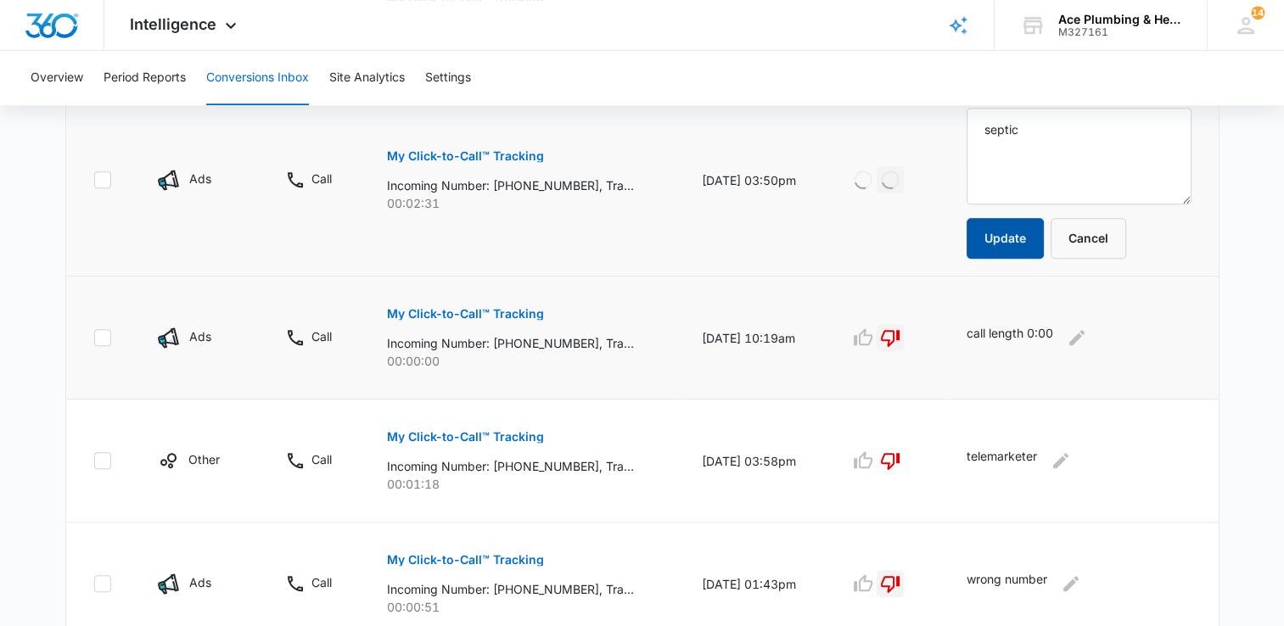
click at [1022, 230] on button "Update" at bounding box center [1004, 238] width 77 height 41
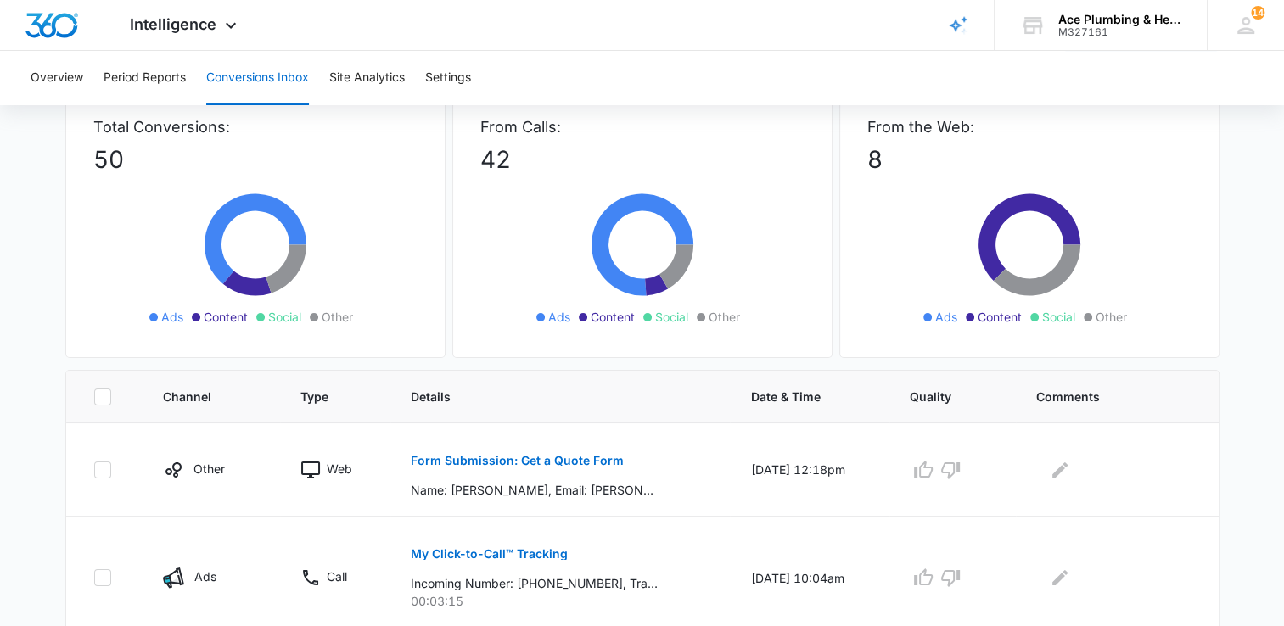
scroll to position [0, 0]
